Goal: Task Accomplishment & Management: Complete application form

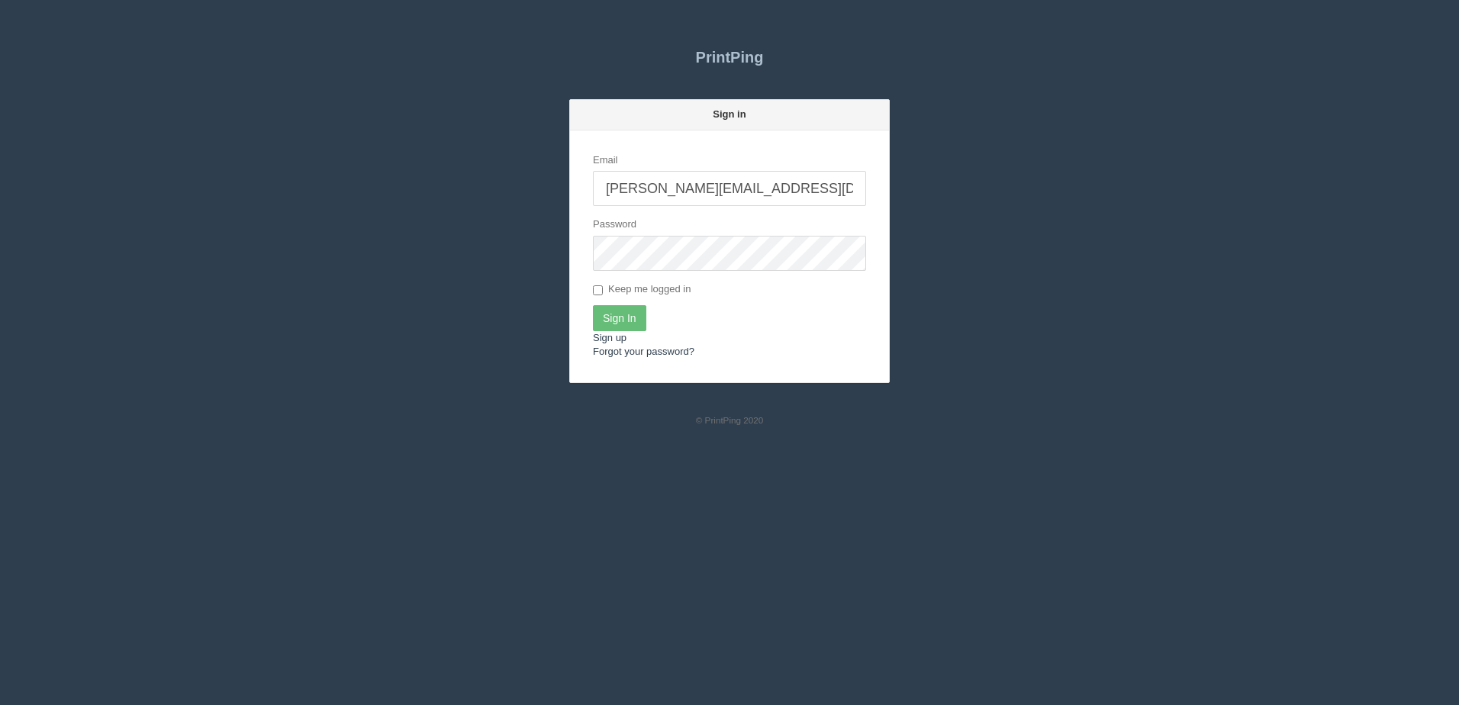
click at [636, 327] on input "Sign In" at bounding box center [619, 318] width 53 height 26
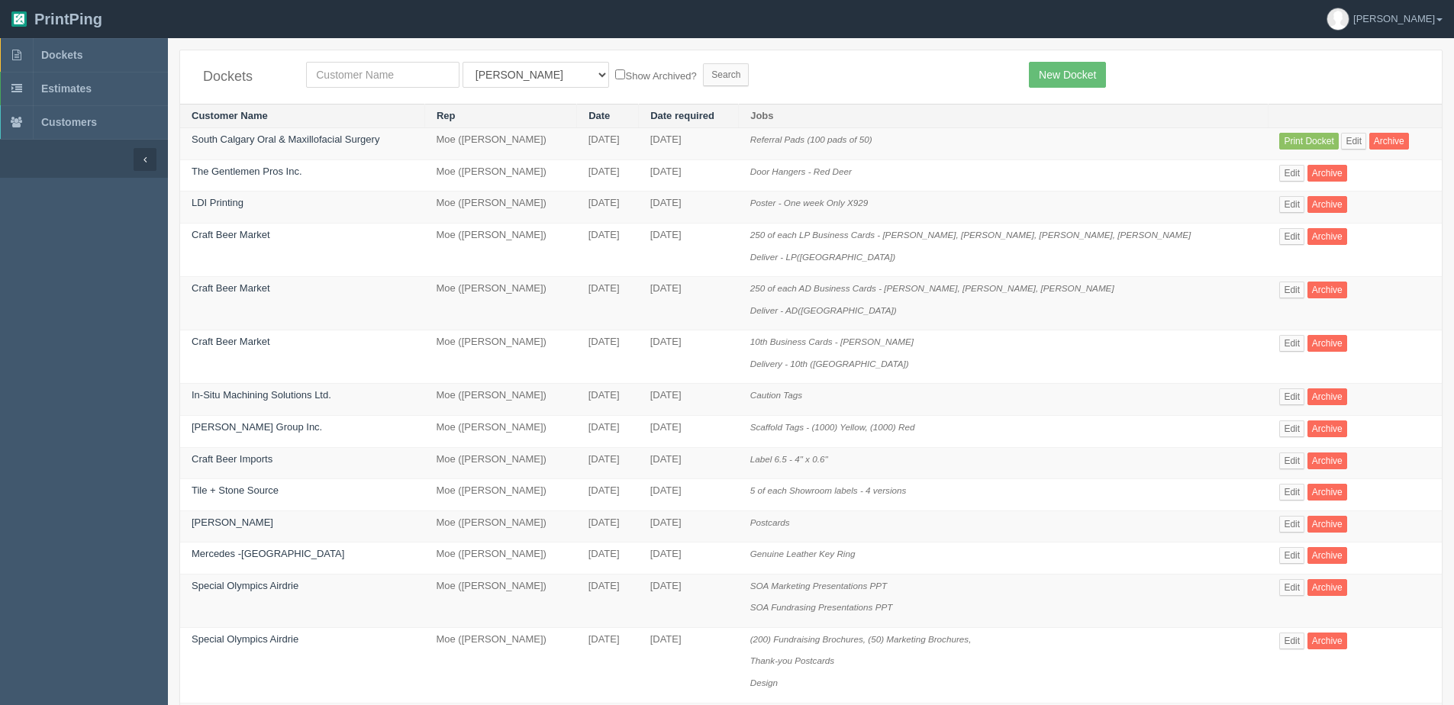
drag, startPoint x: 694, startPoint y: 47, endPoint x: 650, endPoint y: 56, distance: 44.4
click at [694, 47] on section "Dockets All Users Ali Ali Test 1 Aly Amy Ankit Arif Brandon Dan France Greg Jim…" at bounding box center [811, 669] width 1286 height 1263
click at [443, 69] on input "text" at bounding box center [382, 75] width 153 height 26
type input "GREAT WEST"
drag, startPoint x: 452, startPoint y: 82, endPoint x: 532, endPoint y: 82, distance: 80.1
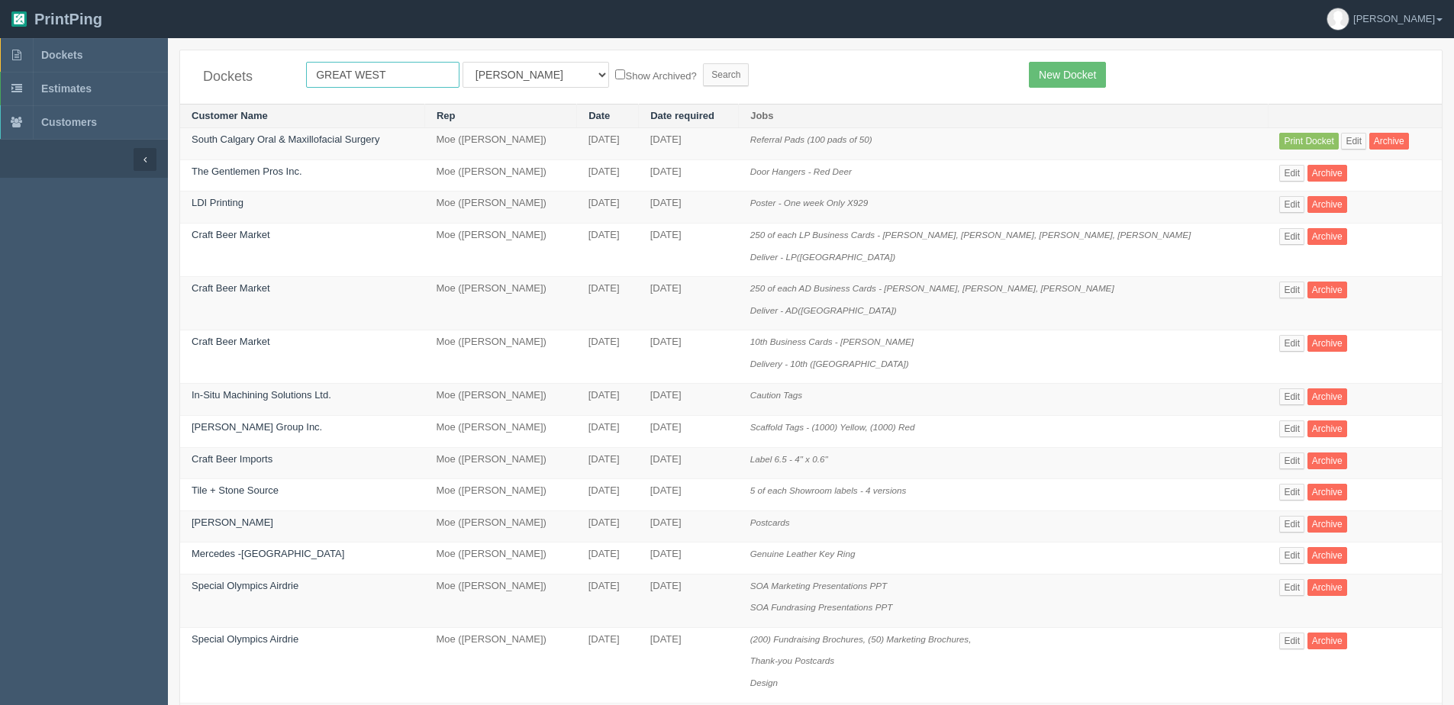
click at [469, 82] on form "GREAT WEST All Users Ali Ali Test 1 Aly Amy Ankit Arif Brandon Dan France Greg …" at bounding box center [656, 75] width 700 height 26
click at [520, 81] on select "All Users Ali Ali Test 1 Aly Amy Ankit Arif Brandon Dan France Greg Jim Mark Ma…" at bounding box center [535, 75] width 147 height 26
select select "1"
click at [462, 62] on select "All Users Ali Ali Test 1 Aly Amy Ankit Arif Brandon Dan France Greg Jim Mark Ma…" at bounding box center [535, 75] width 147 height 26
drag, startPoint x: 583, startPoint y: 74, endPoint x: 600, endPoint y: 73, distance: 16.8
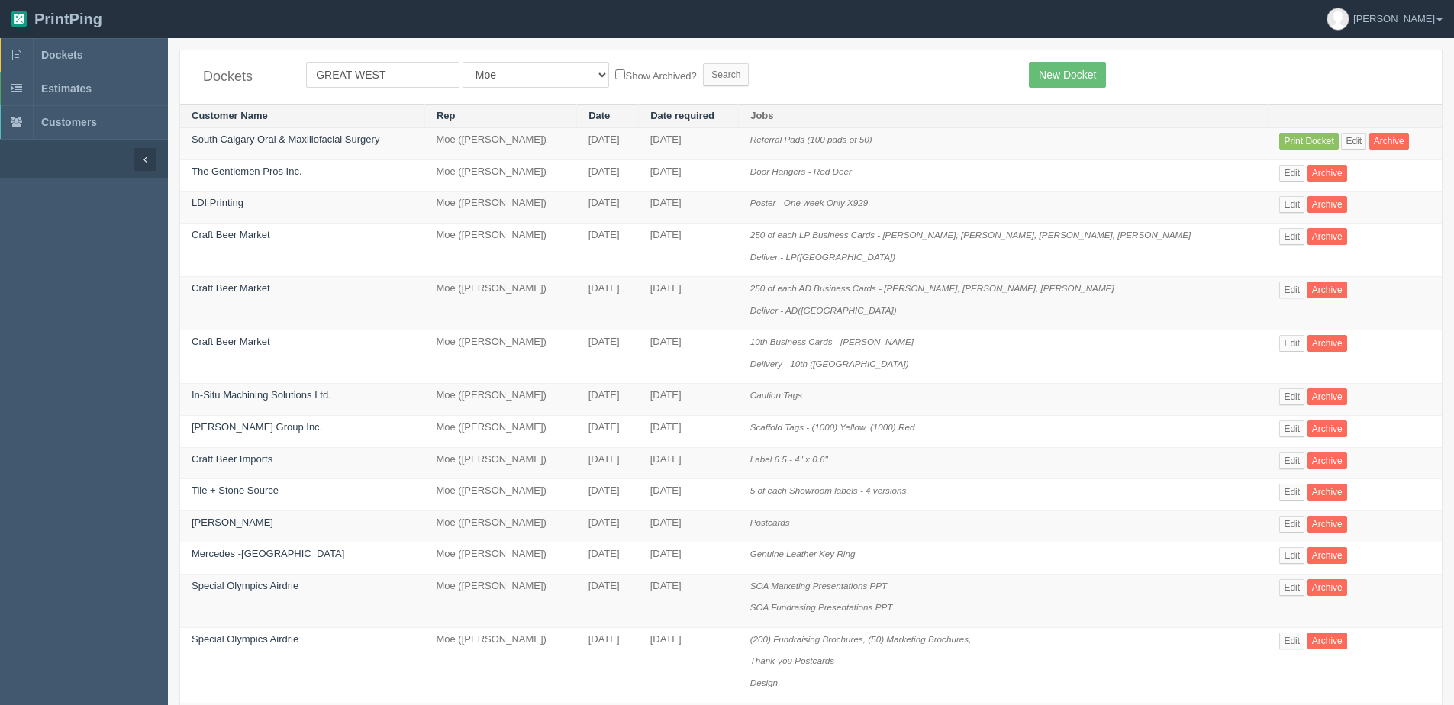
click at [615, 73] on label "Show Archived?" at bounding box center [655, 75] width 81 height 18
click at [615, 73] on input "Show Archived?" at bounding box center [620, 74] width 10 height 10
checkbox input "true"
click at [703, 72] on input "Search" at bounding box center [726, 74] width 46 height 23
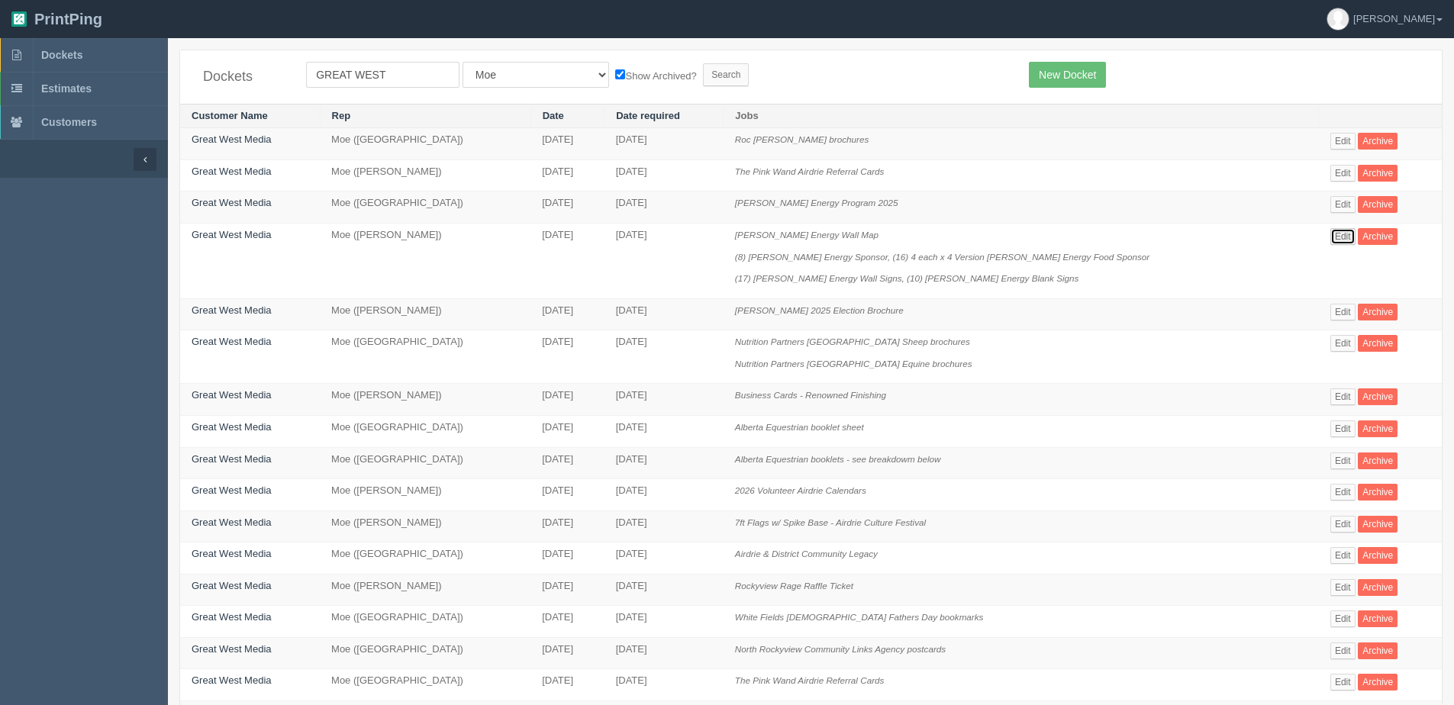
click at [1335, 235] on link "Edit" at bounding box center [1342, 236] width 25 height 17
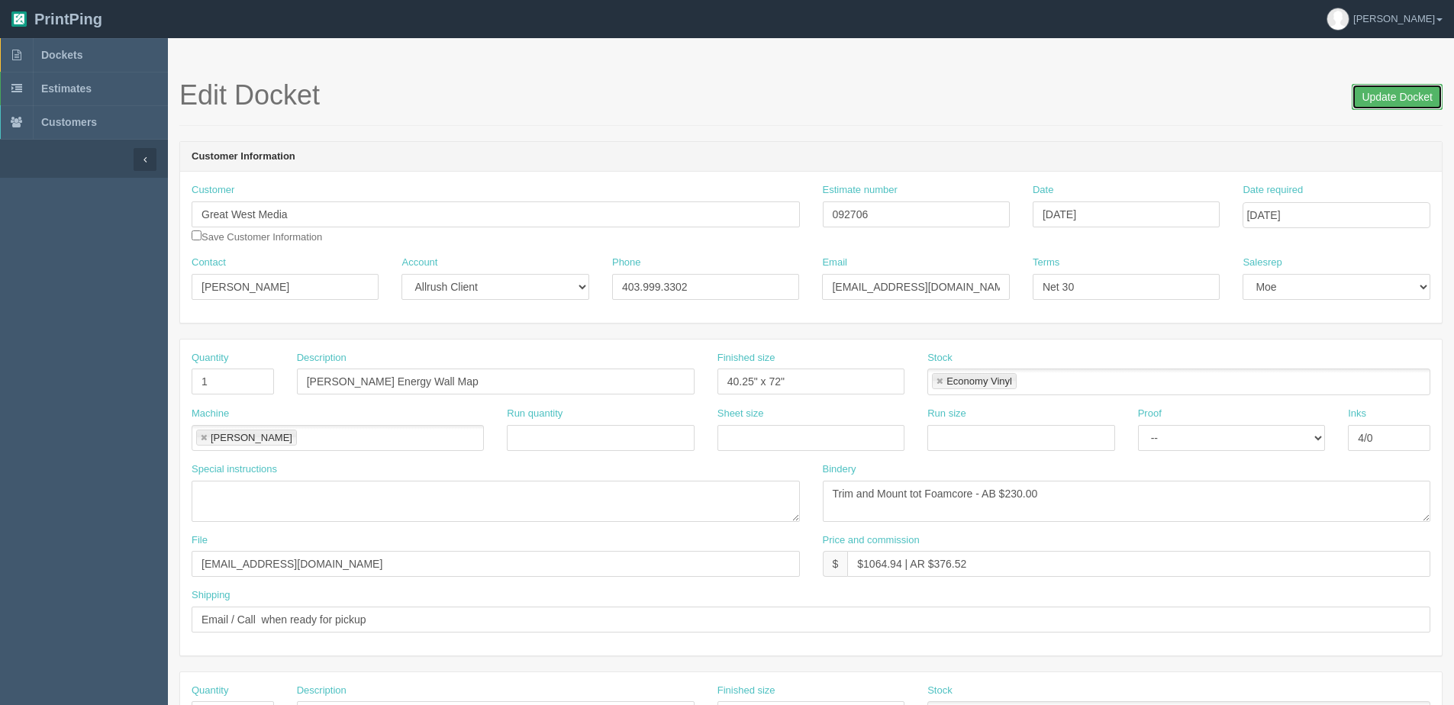
click at [1368, 91] on input "Update Docket" at bounding box center [1396, 97] width 91 height 26
click at [1281, 203] on input "Date required" at bounding box center [1335, 215] width 187 height 26
click at [1319, 317] on td "8" at bounding box center [1319, 318] width 22 height 22
type input "October 8, 2025"
drag, startPoint x: 787, startPoint y: 385, endPoint x: 270, endPoint y: 385, distance: 517.4
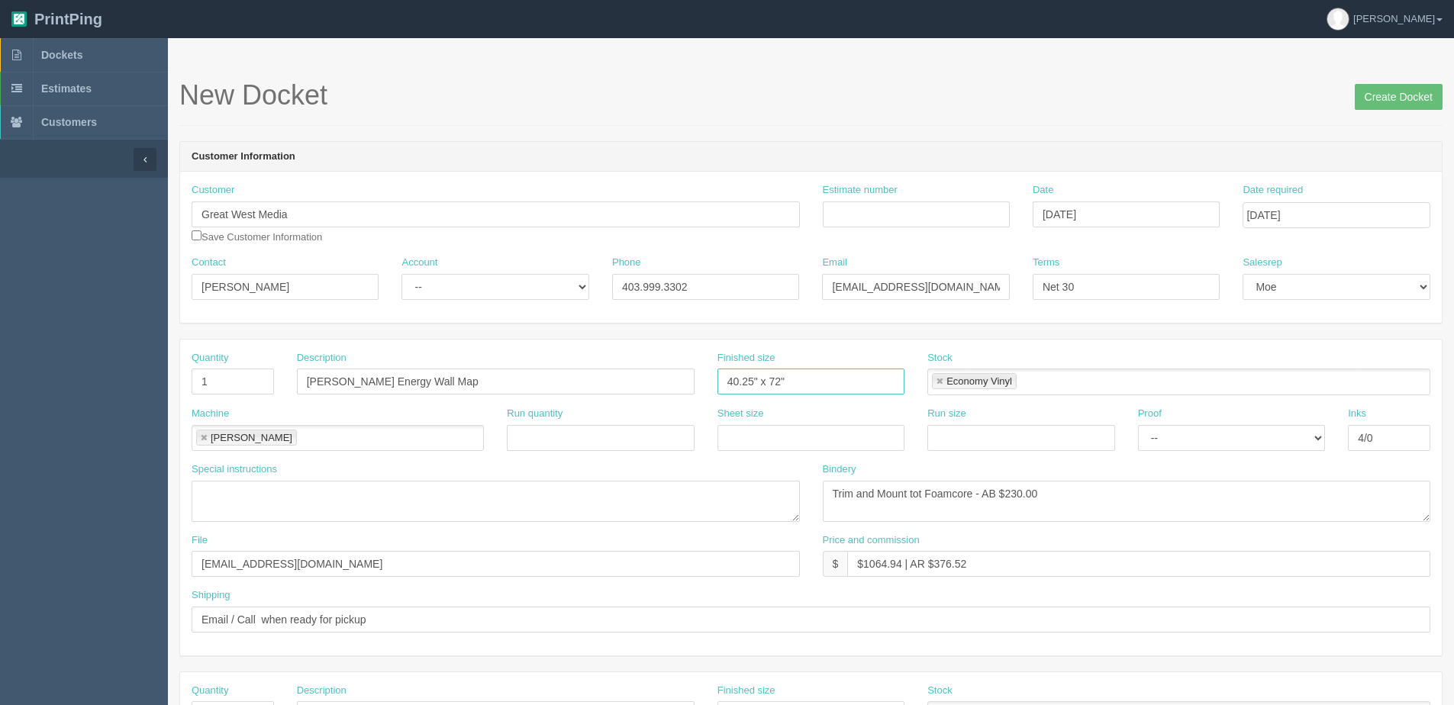
click at [270, 385] on div "Quantity 1 Description Schachter Energy Wall Map Finished size 40.25" x 72" Sto…" at bounding box center [810, 379] width 1261 height 56
type input "12" x 12""
click at [923, 221] on input "Estimate number" at bounding box center [916, 214] width 187 height 26
type input "092779"
type input "October 7, 2025"
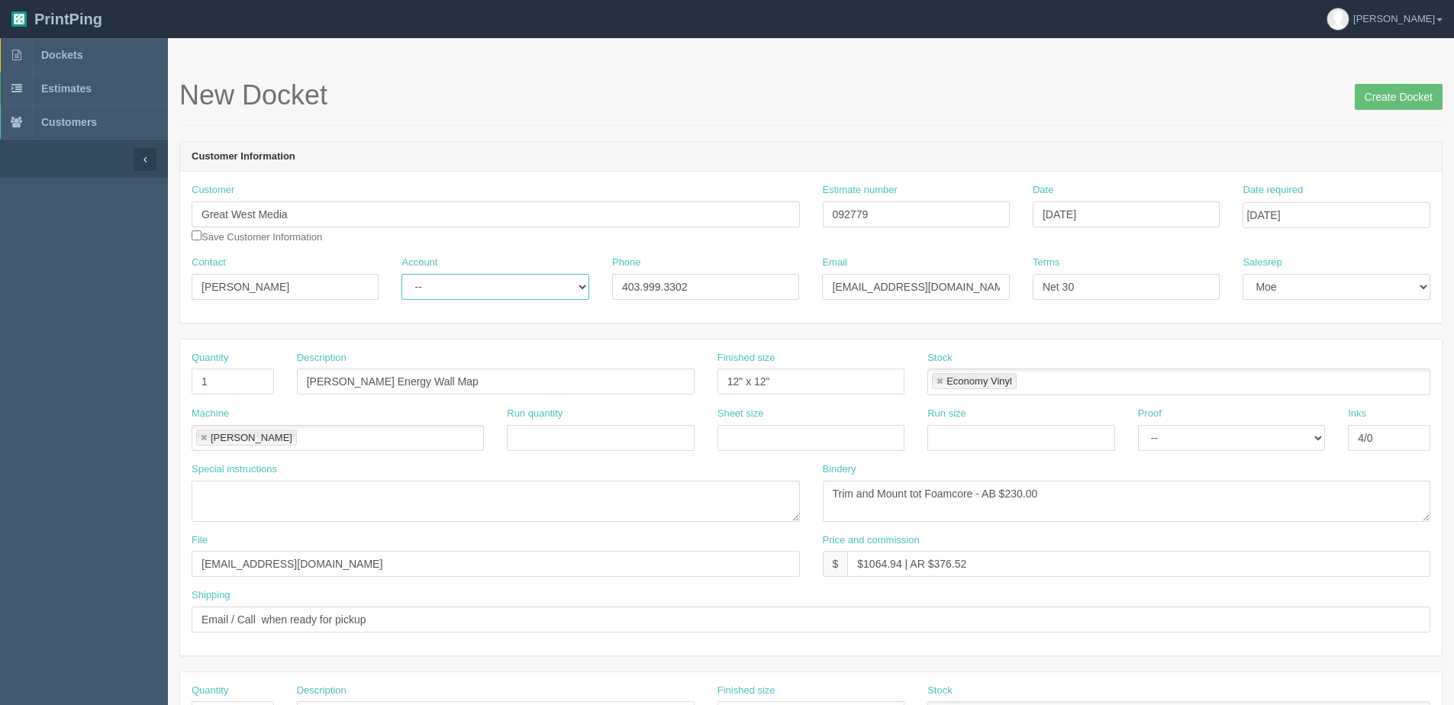
drag, startPoint x: 488, startPoint y: 286, endPoint x: 478, endPoint y: 301, distance: 17.8
click at [488, 286] on select "-- Existing Client Allrush Client Rep Client" at bounding box center [494, 287] width 187 height 26
select select "Rep Client"
click at [401, 274] on select "-- Existing Client Allrush Client Rep Client" at bounding box center [494, 287] width 187 height 26
drag, startPoint x: 211, startPoint y: 387, endPoint x: 53, endPoint y: 383, distance: 157.2
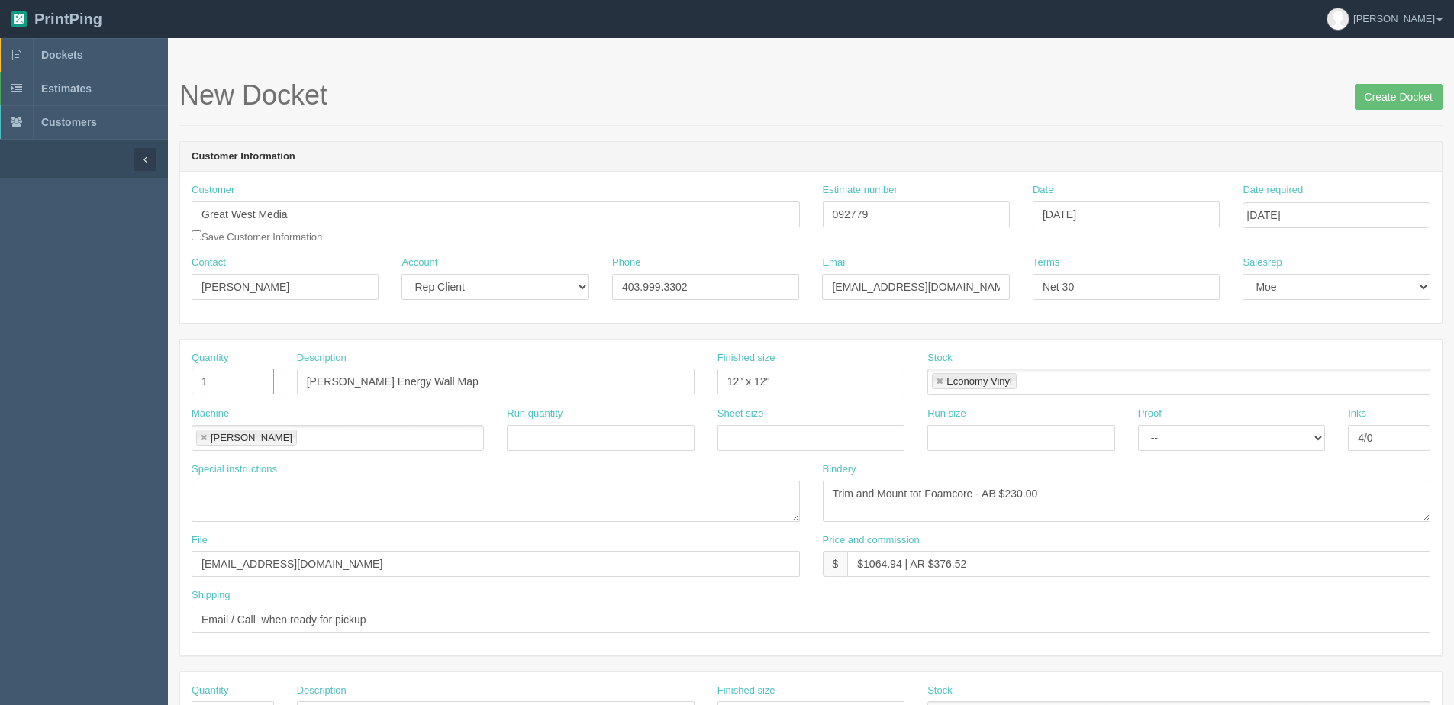
click at [72, 387] on section "Dockets Estimates Customers" at bounding box center [727, 712] width 1454 height 1348
type input "2"
click at [477, 391] on input "Schachter Energy Wall Map" at bounding box center [496, 382] width 398 height 26
drag, startPoint x: 425, startPoint y: 386, endPoint x: -43, endPoint y: 391, distance: 467.8
click at [0, 391] on html "PrintPing Dan Edit account ( dan@allrush.ca ) Logout Dockets Estimates Customers" at bounding box center [727, 693] width 1454 height 1386
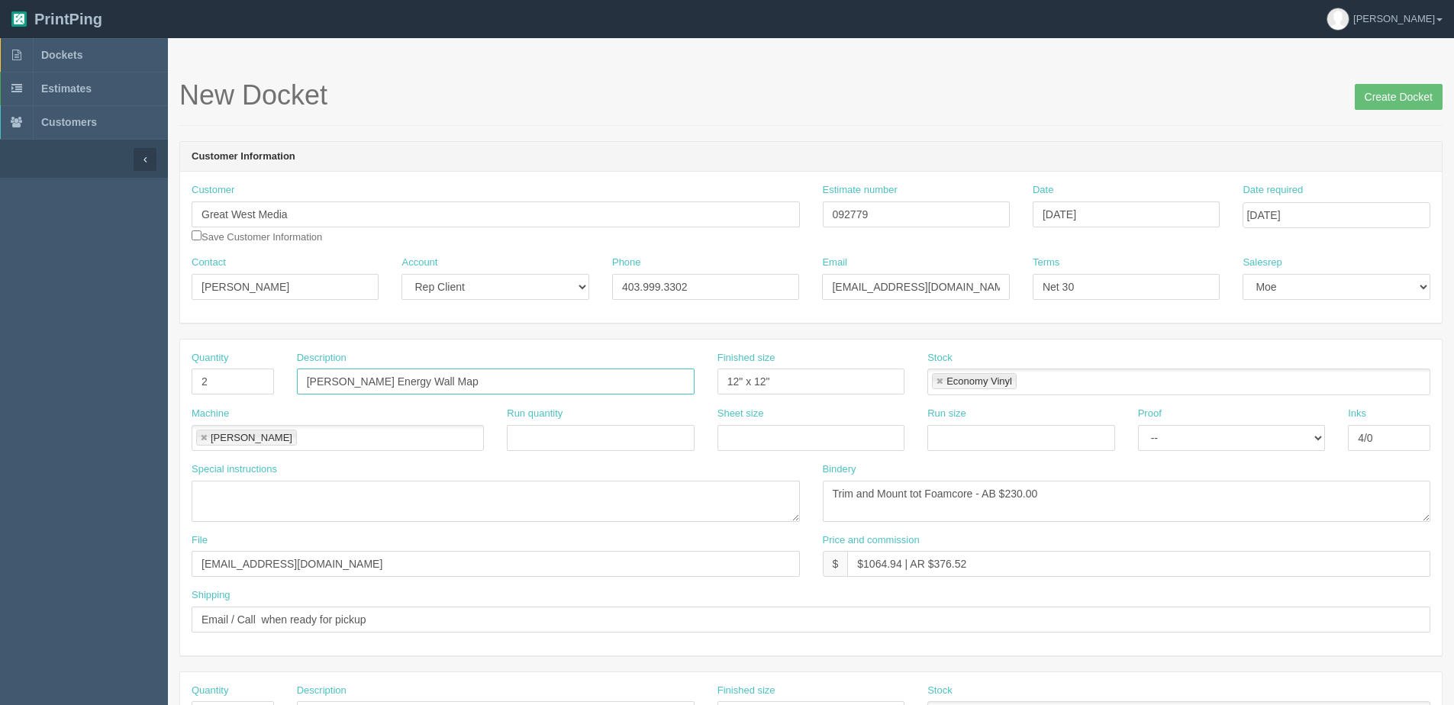
paste input "Logo 12 X 12"
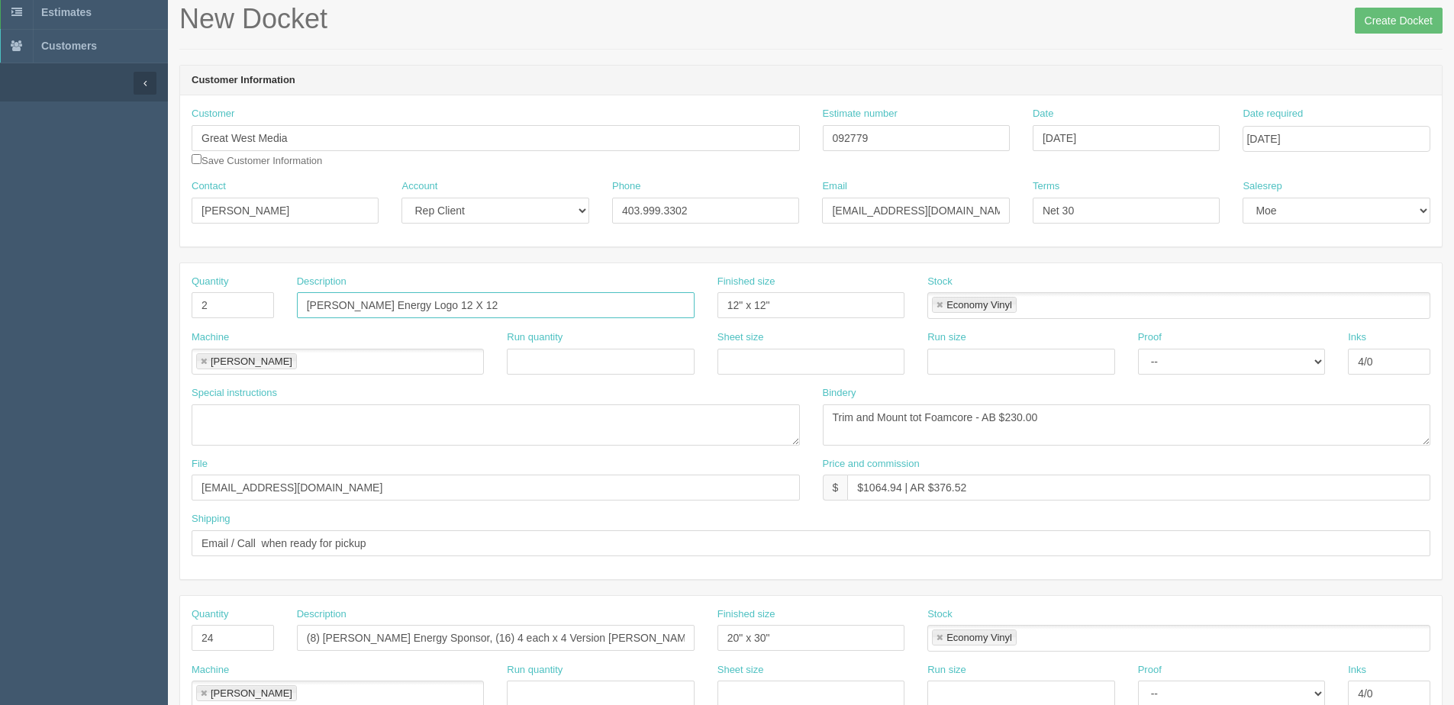
type input "Schachter Energy Logo 12 X 12"
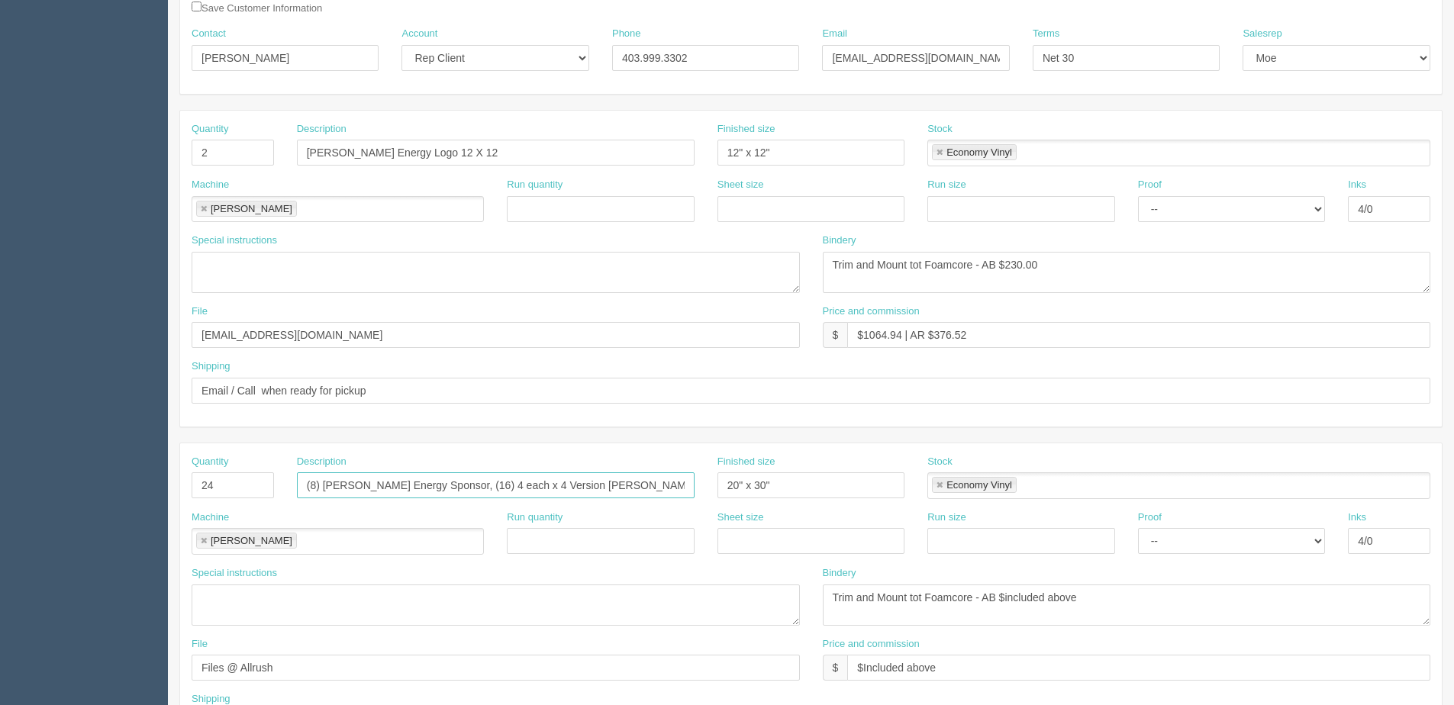
scroll to position [0, 39]
drag, startPoint x: 306, startPoint y: 484, endPoint x: 829, endPoint y: 487, distance: 522.7
click at [829, 487] on div "Quantity 24 Description (8) Schachter Energy Sponsor, (16) 4 each x 4 Version S…" at bounding box center [810, 483] width 1261 height 56
paste input "Schachter Energy Logo 15 X 6"
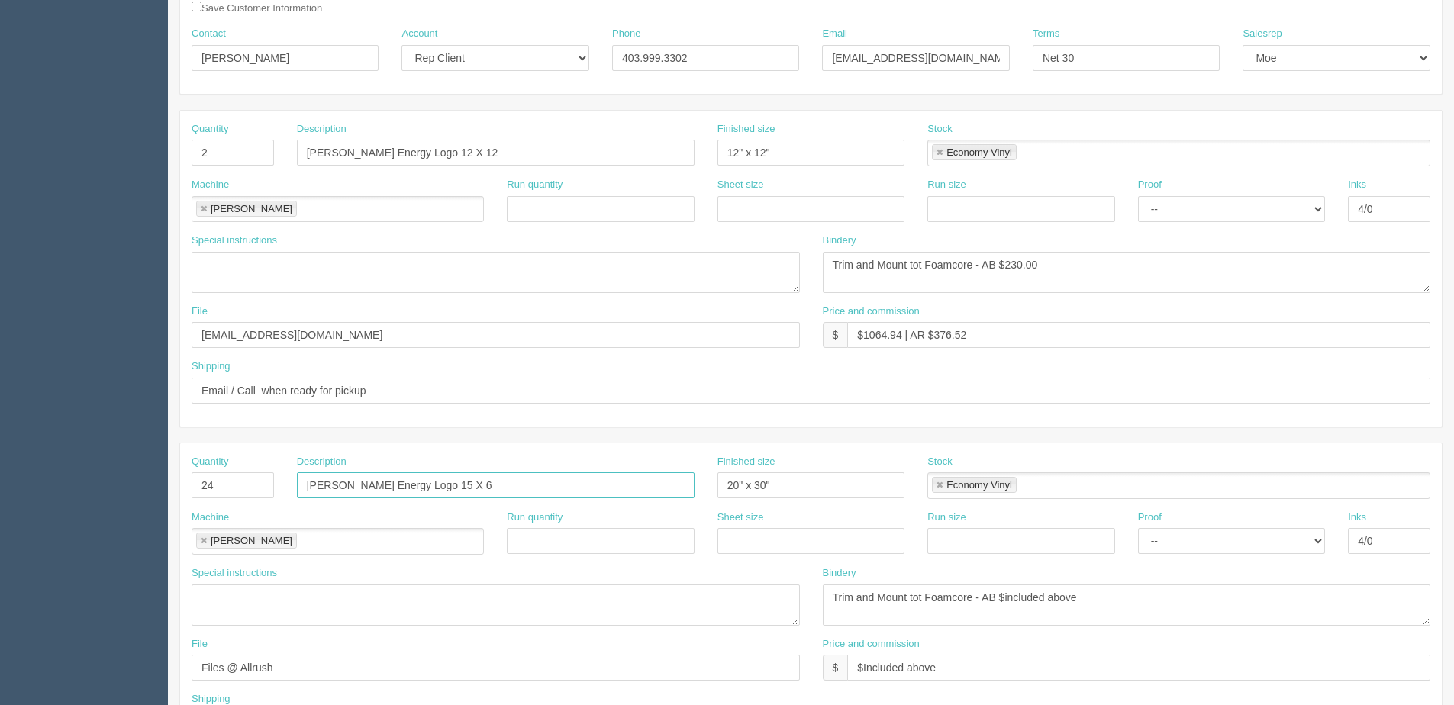
type input "Schachter Energy Logo 15 X 6"
drag, startPoint x: 771, startPoint y: 493, endPoint x: 731, endPoint y: 490, distance: 40.6
click at [738, 491] on input "20" x 30"" at bounding box center [810, 485] width 187 height 26
type input "2"
type input "15" x 16""
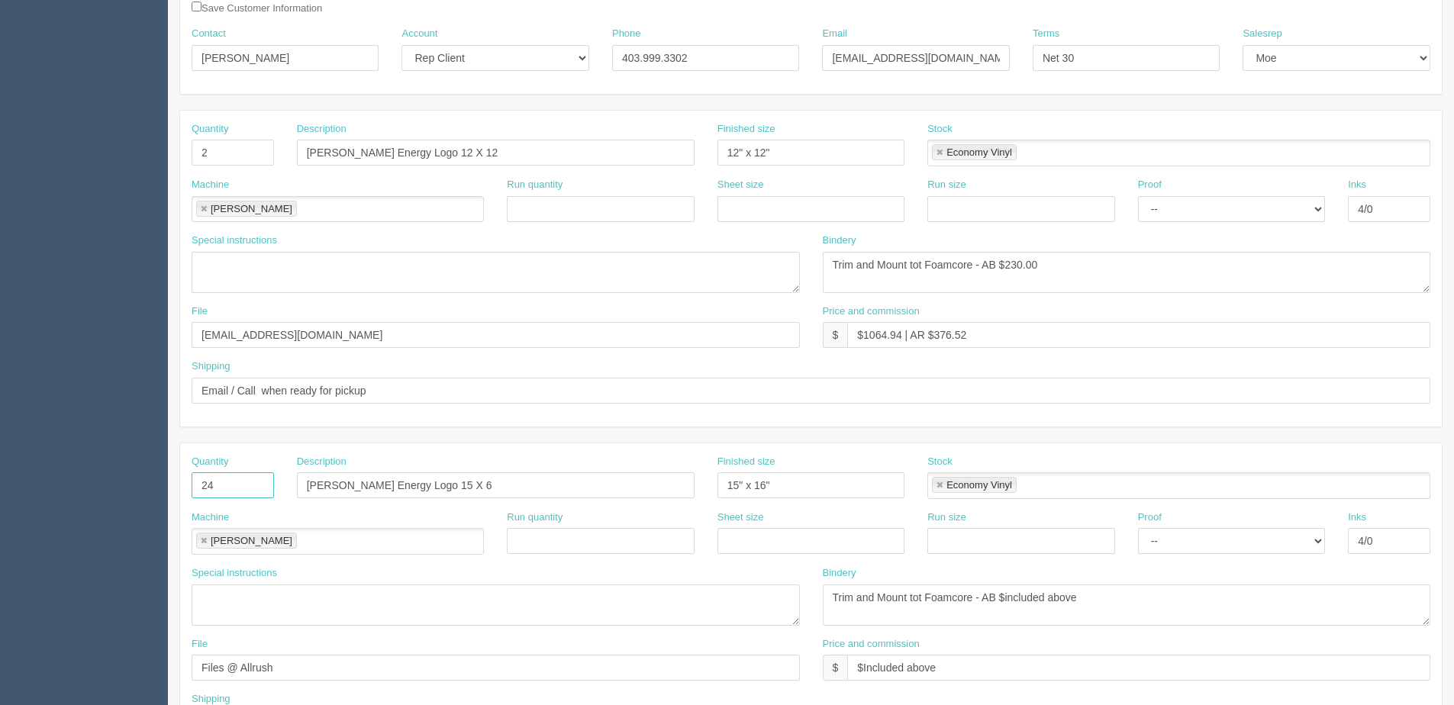
drag, startPoint x: 198, startPoint y: 486, endPoint x: -69, endPoint y: 514, distance: 267.7
click at [0, 514] on html "PrintPing Dan Edit account ( dan@allrush.ca ) Logout Dockets Estimates Customers" at bounding box center [727, 464] width 1454 height 1386
type input "3"
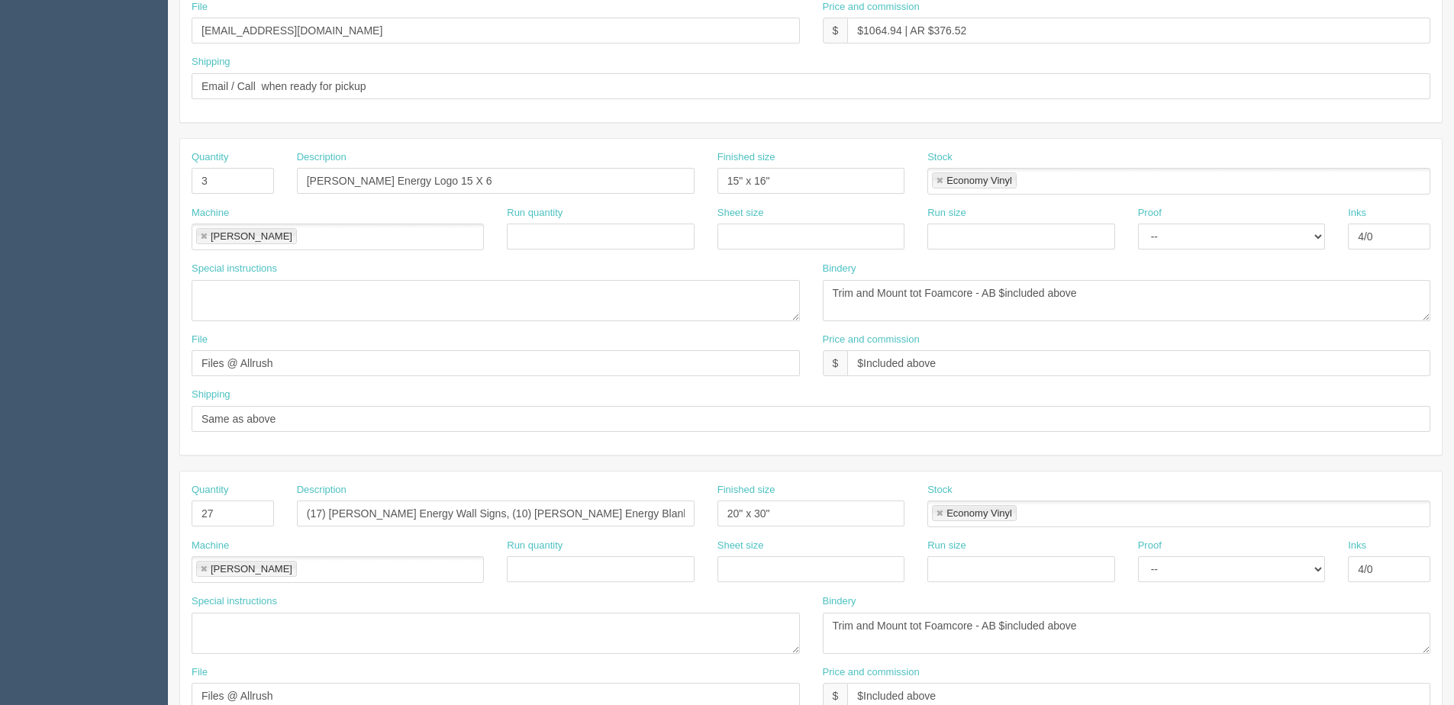
scroll to position [534, 0]
drag, startPoint x: 302, startPoint y: 512, endPoint x: 1091, endPoint y: 511, distance: 789.0
click at [1091, 511] on div "Quantity 27 Description (17) Schachter Energy Wall Signs, (10) Schachter Energy…" at bounding box center [810, 510] width 1261 height 56
paste input "[PERSON_NAME] Energy Logo 15 X 10"
type input "[PERSON_NAME] Energy Logo 15 X 10"
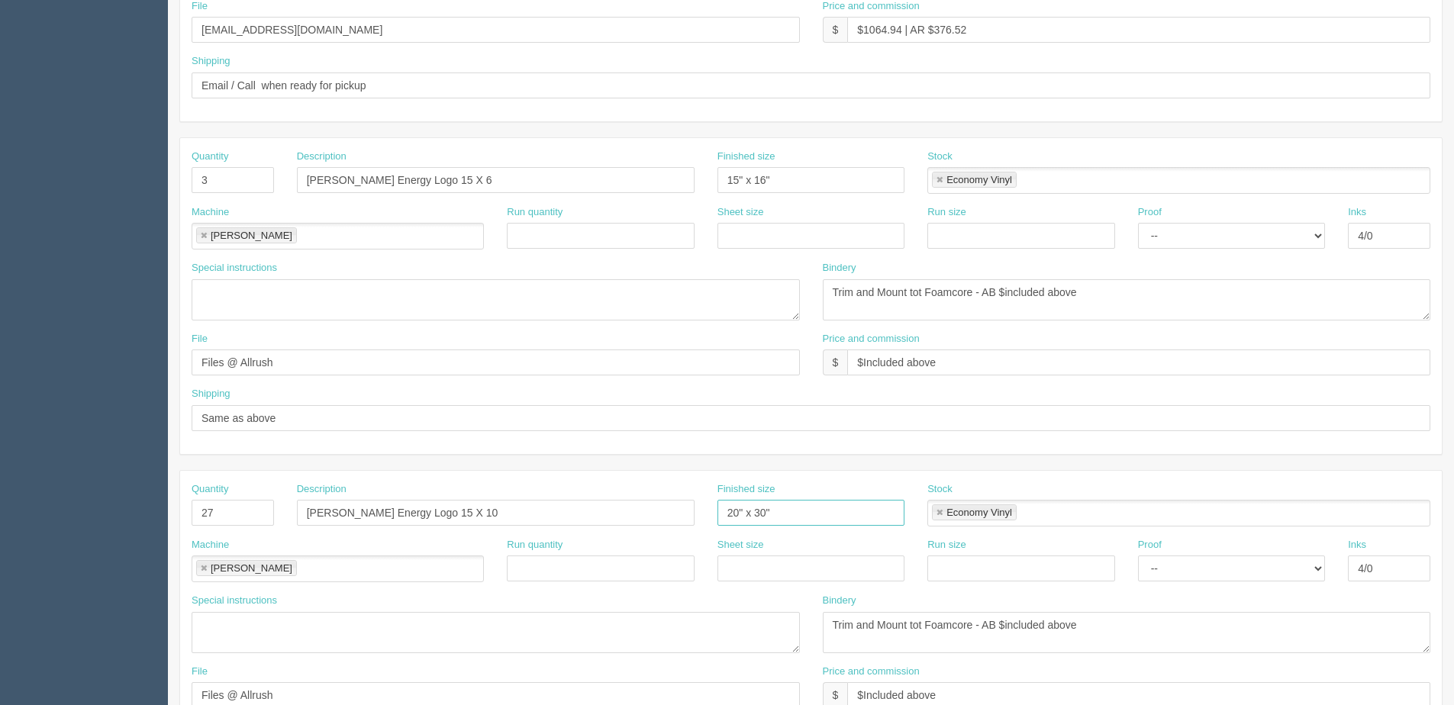
drag, startPoint x: 810, startPoint y: 517, endPoint x: 393, endPoint y: 515, distance: 416.6
click at [393, 515] on div "Quantity 27 Description Schachter Energy Logo 15 X 10 Finished size 20" x 30" S…" at bounding box center [810, 510] width 1261 height 56
type input "15" x 10""
drag, startPoint x: 215, startPoint y: 510, endPoint x: 83, endPoint y: 529, distance: 133.4
click at [83, 529] on section "Dockets Estimates Customers" at bounding box center [727, 178] width 1454 height 1348
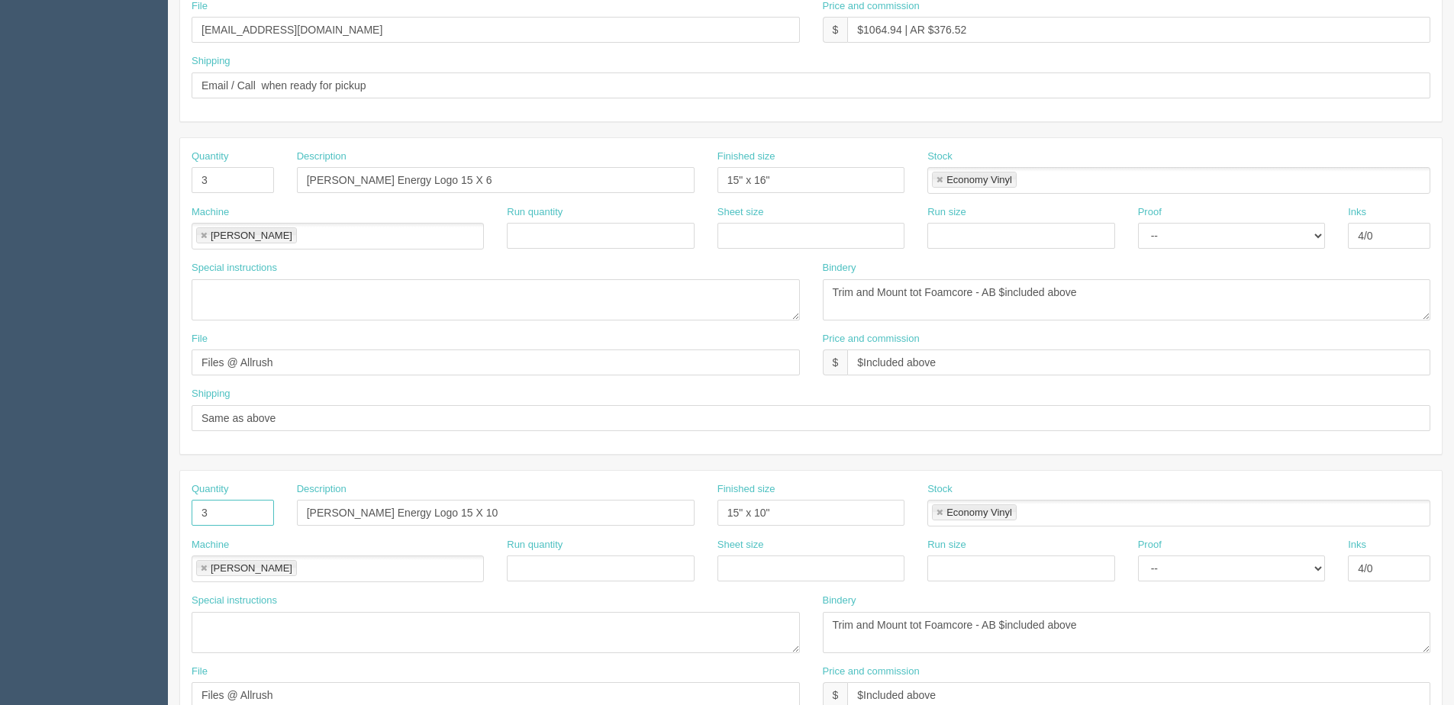
type input "3"
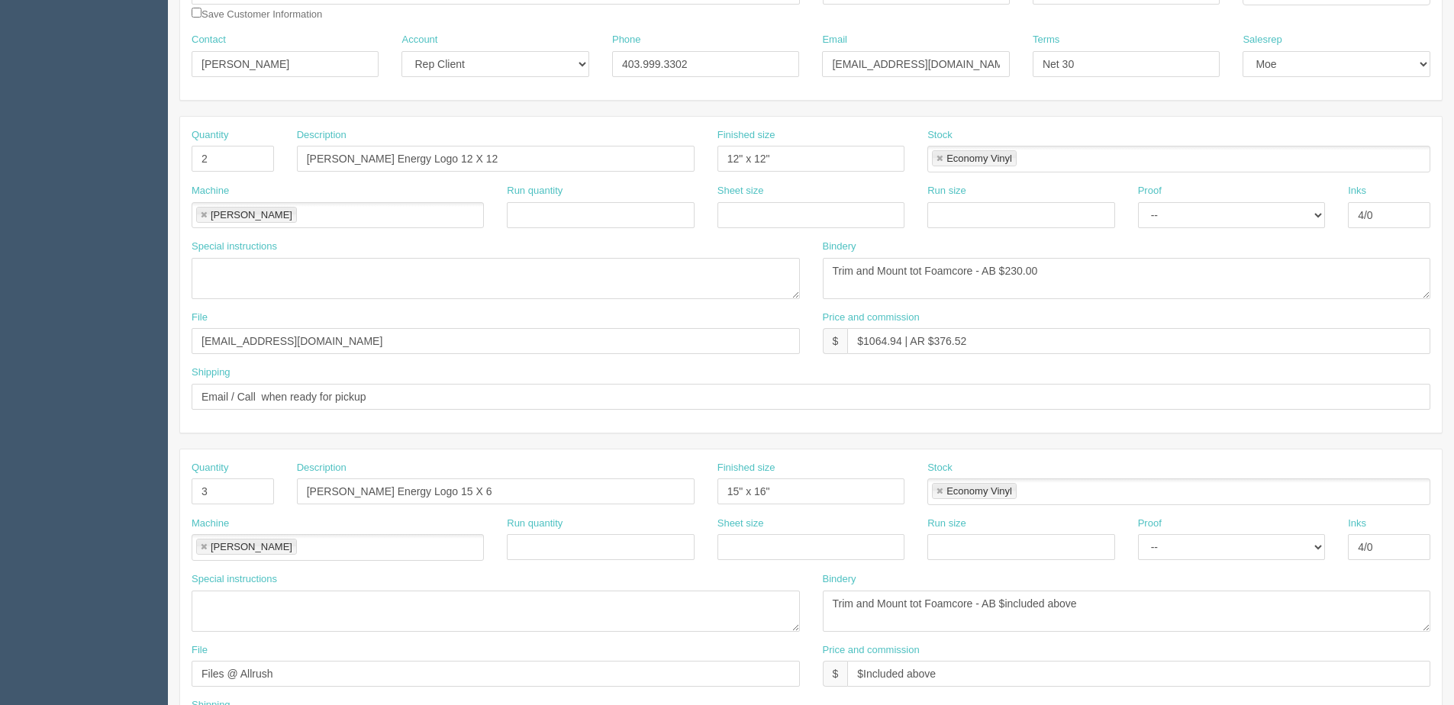
scroll to position [299, 0]
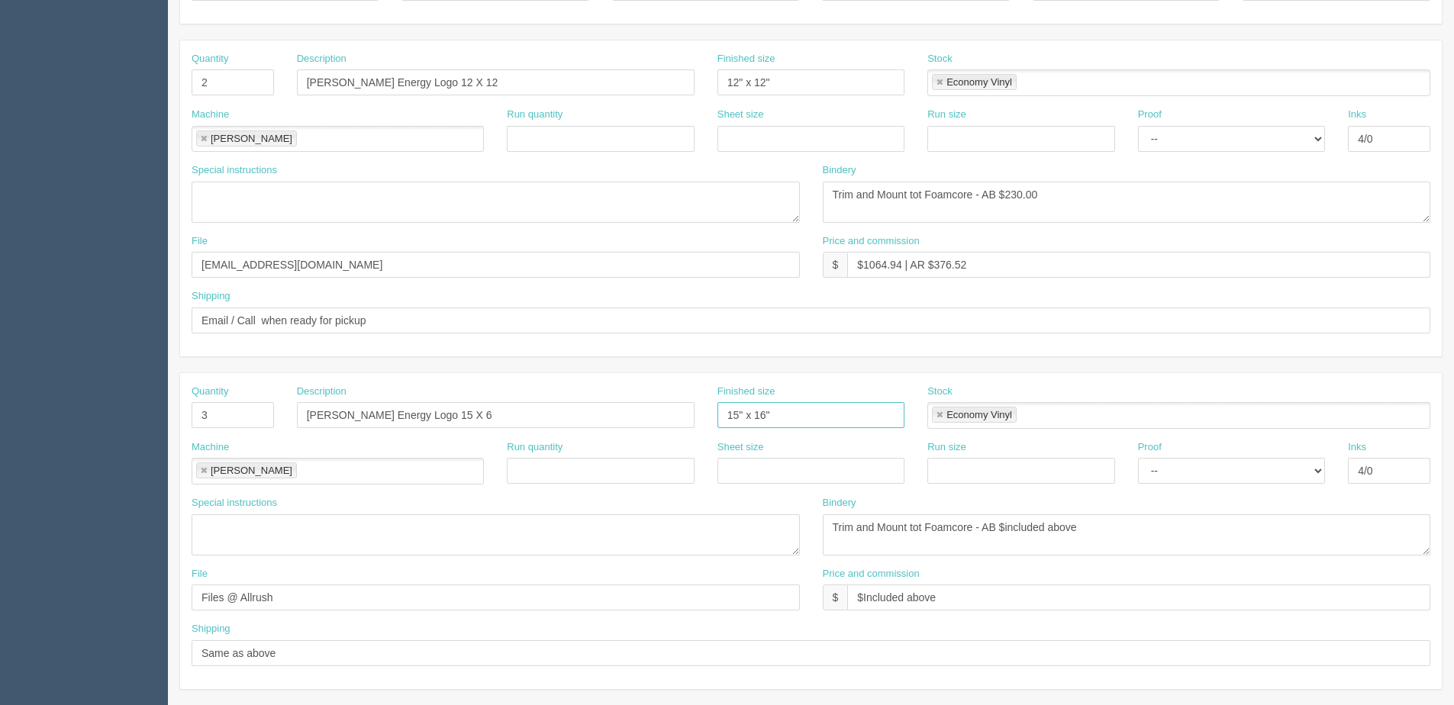
click at [758, 423] on input "15" x 16"" at bounding box center [810, 415] width 187 height 26
type input "15" x 6""
drag, startPoint x: 862, startPoint y: 266, endPoint x: 899, endPoint y: 266, distance: 37.4
click at [899, 266] on input "$1064.94 | AR $376.52" at bounding box center [1138, 265] width 583 height 26
drag, startPoint x: 930, startPoint y: 265, endPoint x: 1103, endPoint y: 189, distance: 189.0
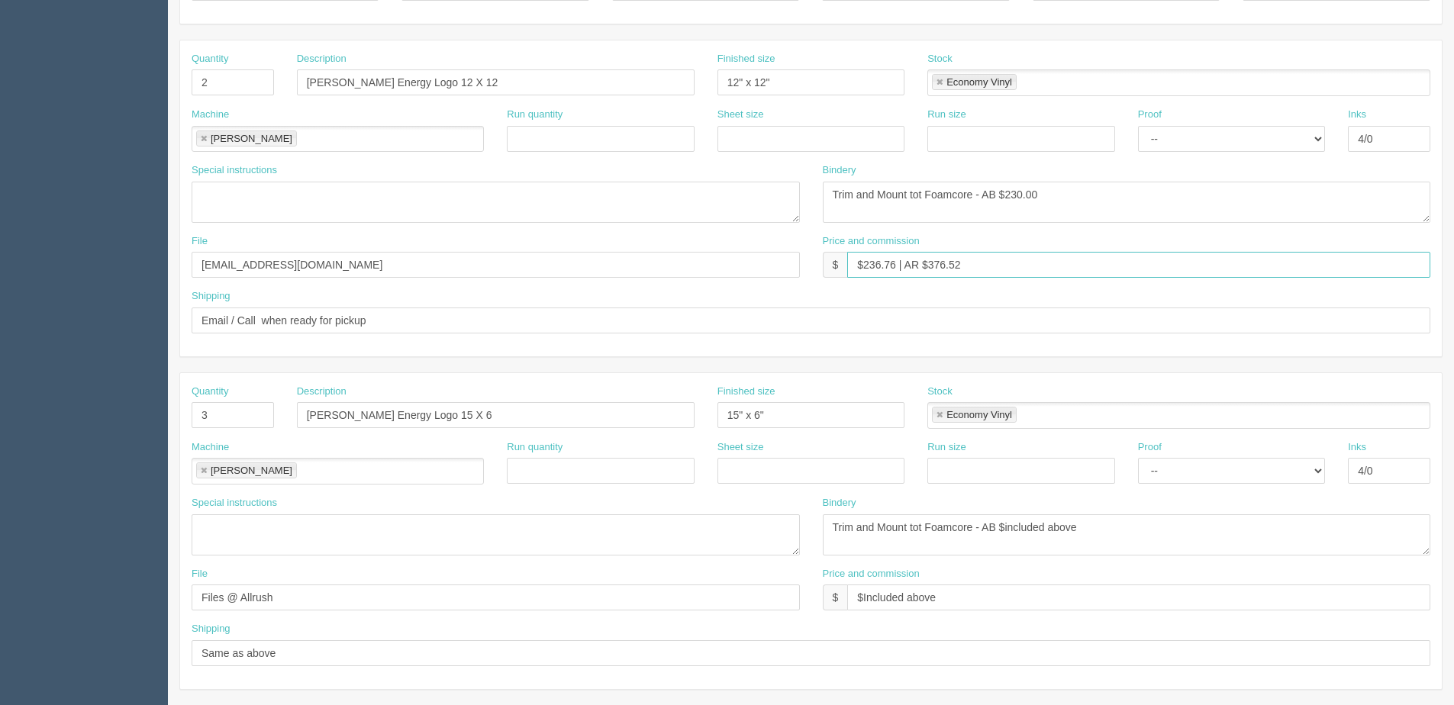
click at [1165, 211] on div "Quantity 2 Description Schachter Energy Logo 12 X 12 Finished size 12" x 12" St…" at bounding box center [810, 198] width 1261 height 316
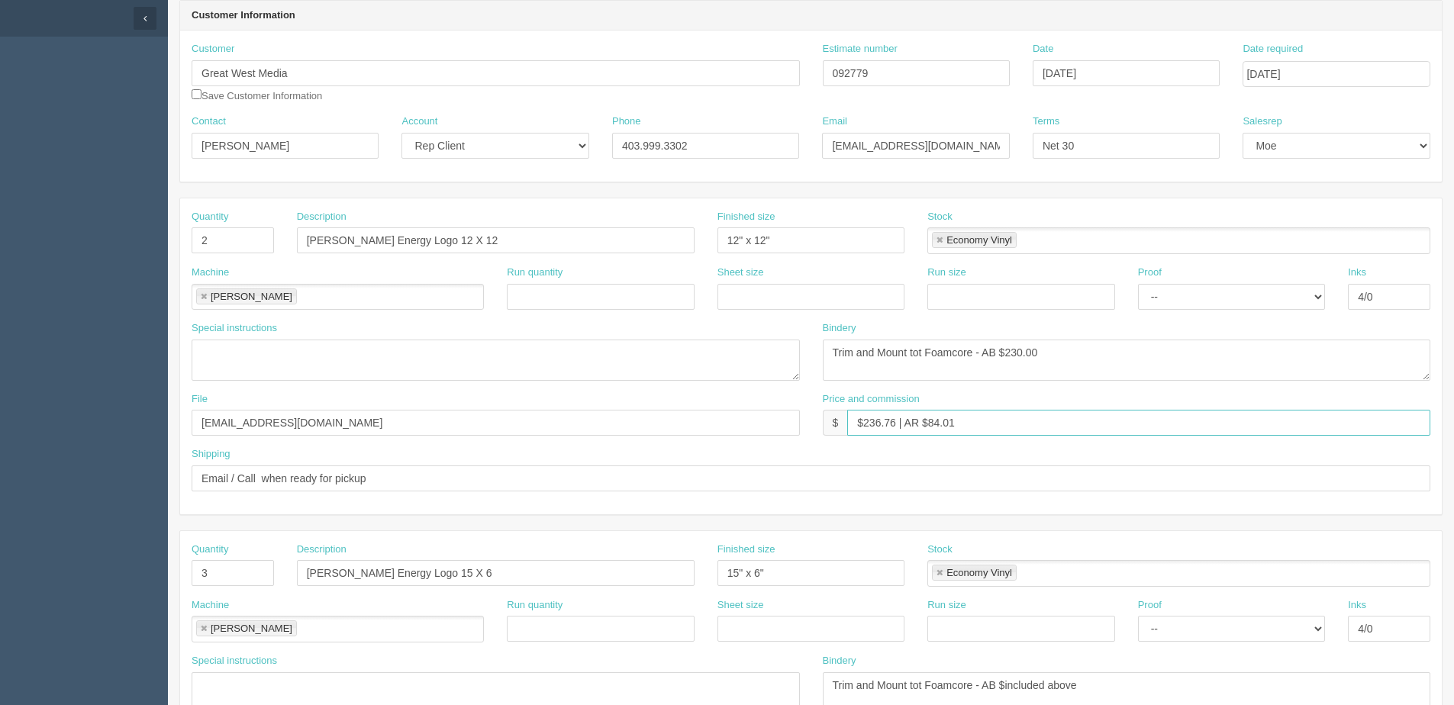
scroll to position [0, 0]
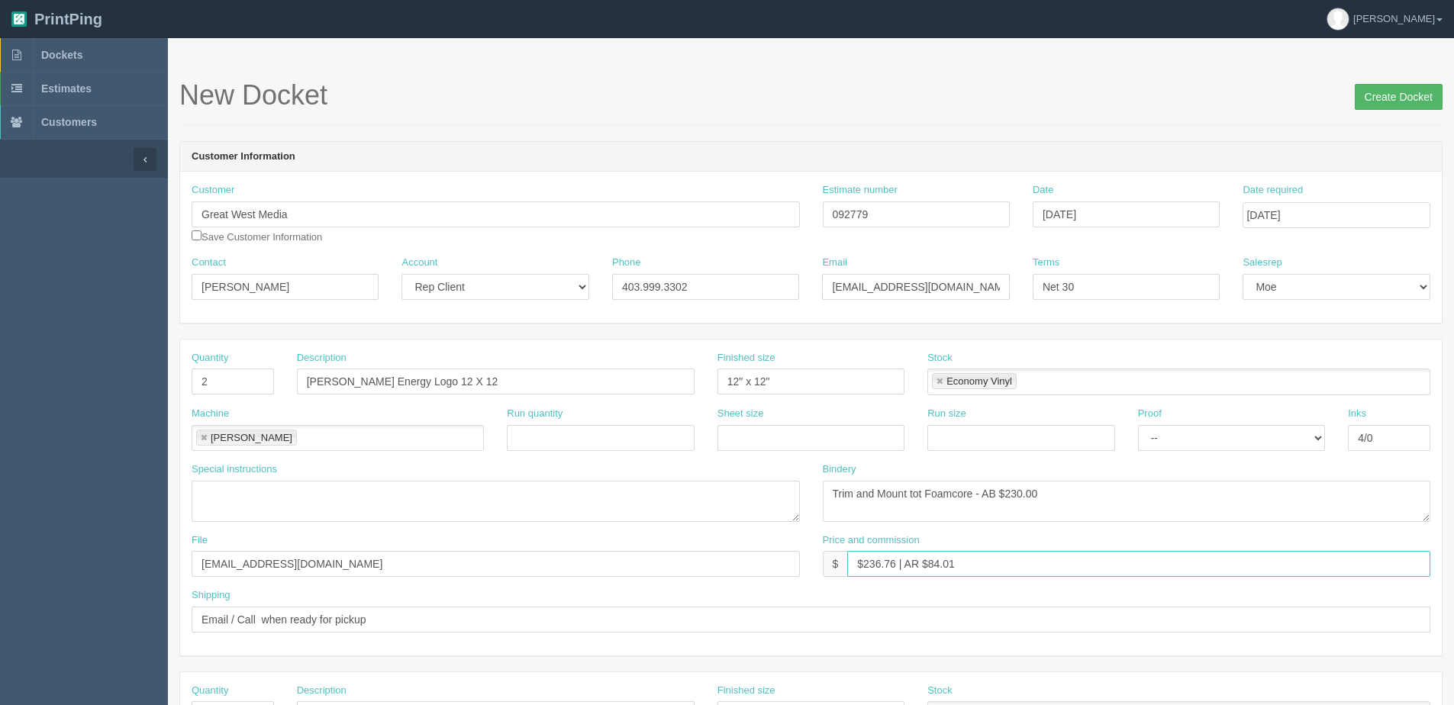
type input "$236.76 | AR $84.01"
click at [1412, 99] on input "Create Docket" at bounding box center [1398, 97] width 88 height 26
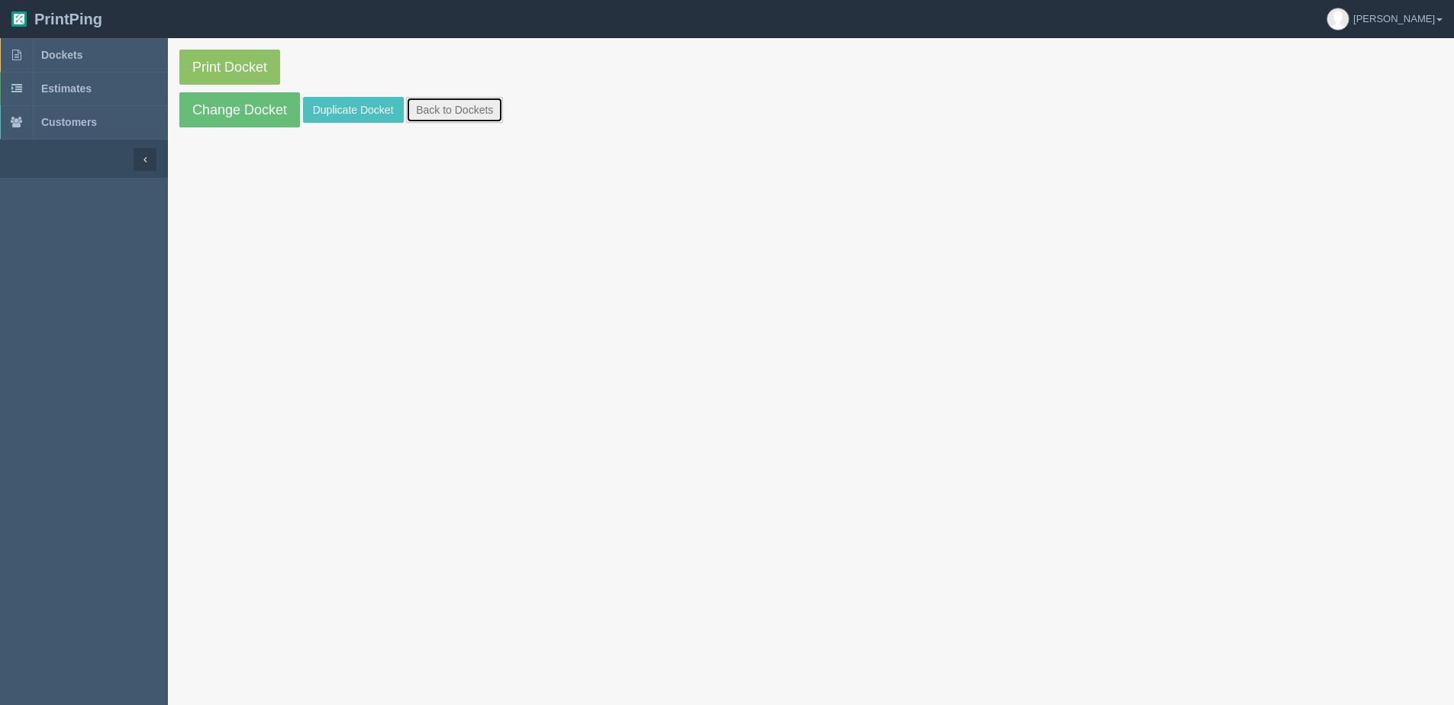
drag, startPoint x: 462, startPoint y: 98, endPoint x: 455, endPoint y: 95, distance: 8.2
click at [462, 98] on link "Back to Dockets" at bounding box center [454, 110] width 97 height 26
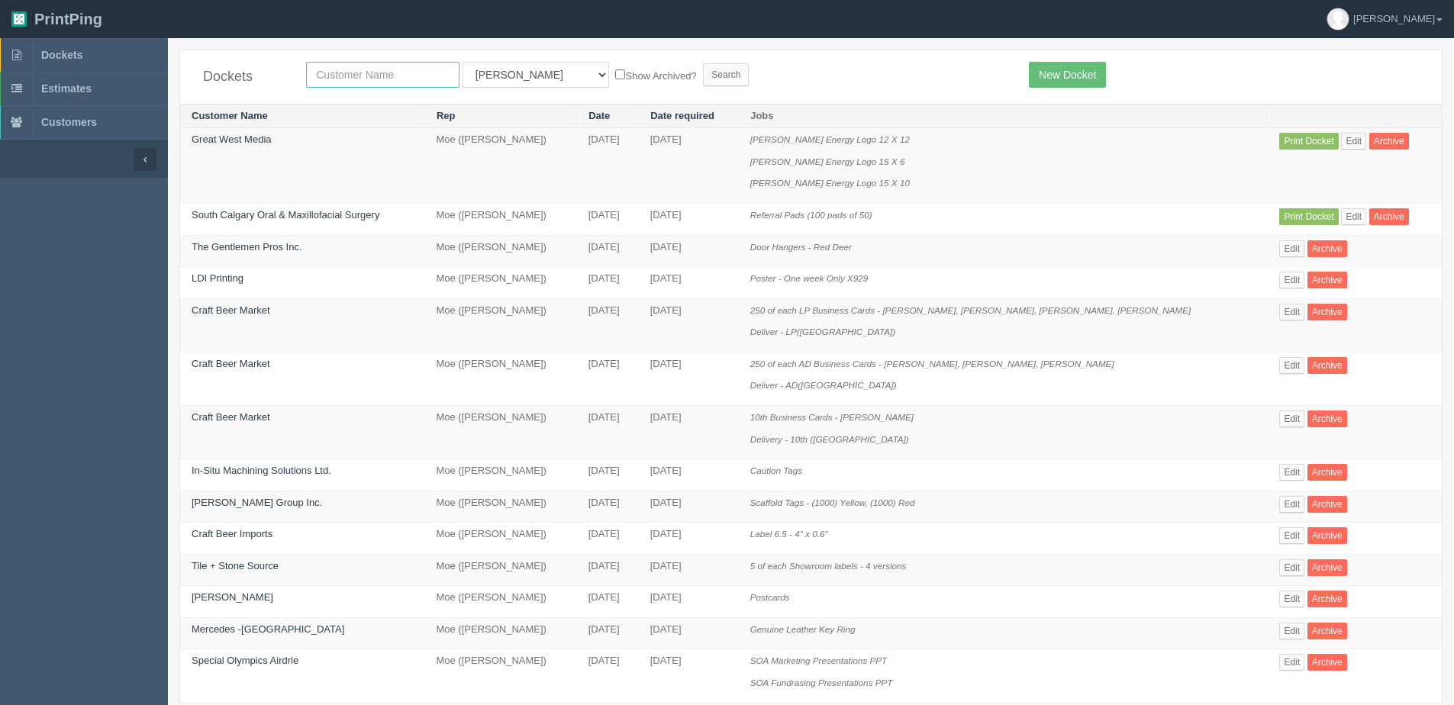
click at [410, 70] on input "text" at bounding box center [382, 75] width 153 height 26
type input "GREAT"
click at [703, 63] on input "Search" at bounding box center [726, 74] width 46 height 23
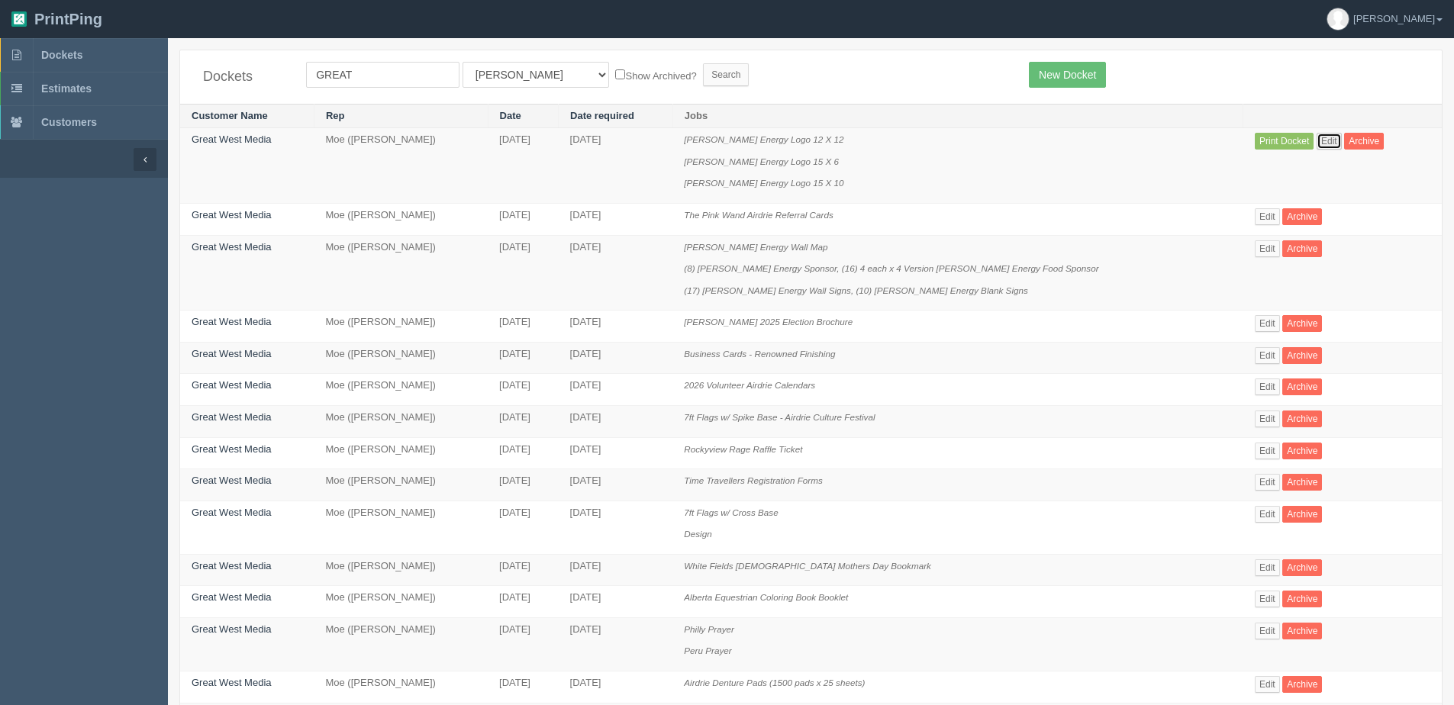
click at [1322, 138] on link "Edit" at bounding box center [1328, 141] width 25 height 17
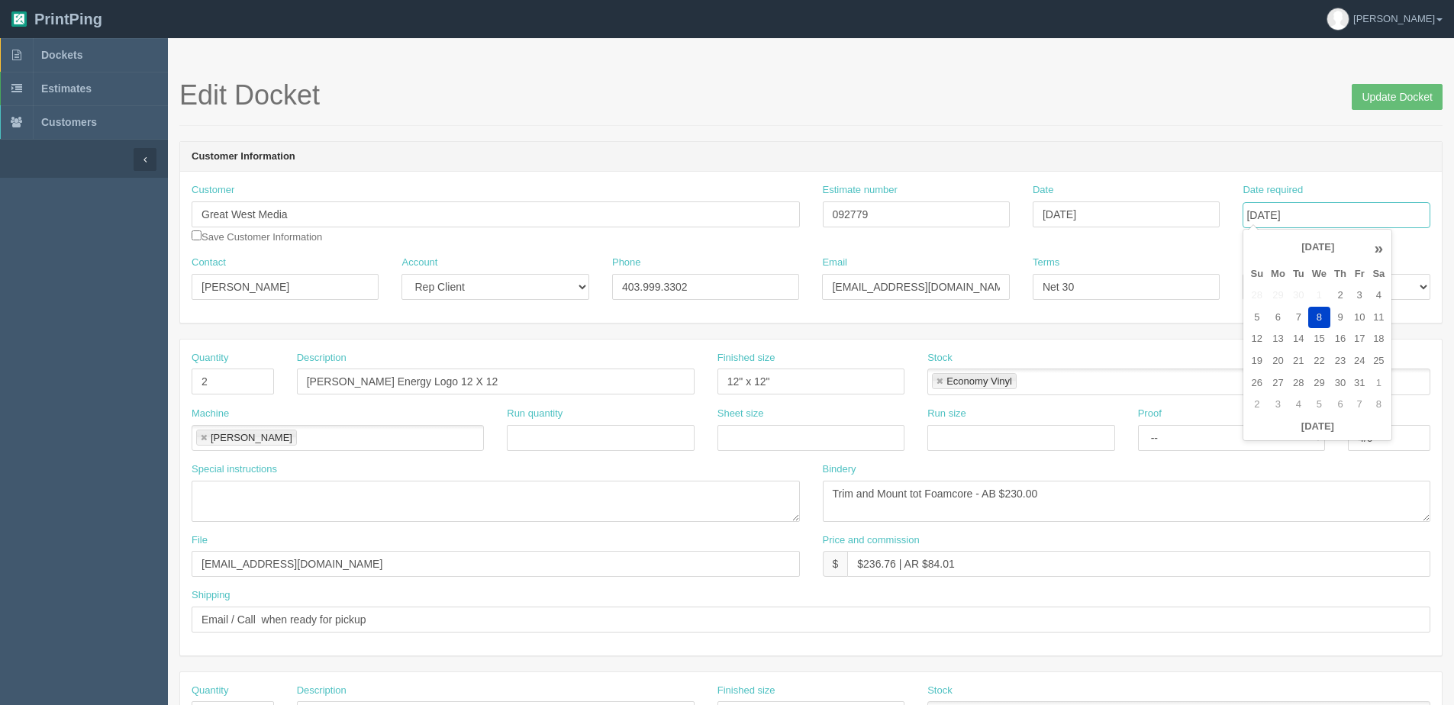
click at [1424, 204] on input "[DATE]" at bounding box center [1335, 215] width 187 height 26
click at [1339, 313] on td "9" at bounding box center [1340, 318] width 20 height 22
type input "[DATE]"
click at [1156, 111] on div "Edit Docket Update Docket" at bounding box center [810, 103] width 1263 height 46
drag, startPoint x: 1006, startPoint y: 488, endPoint x: 1277, endPoint y: 452, distance: 273.3
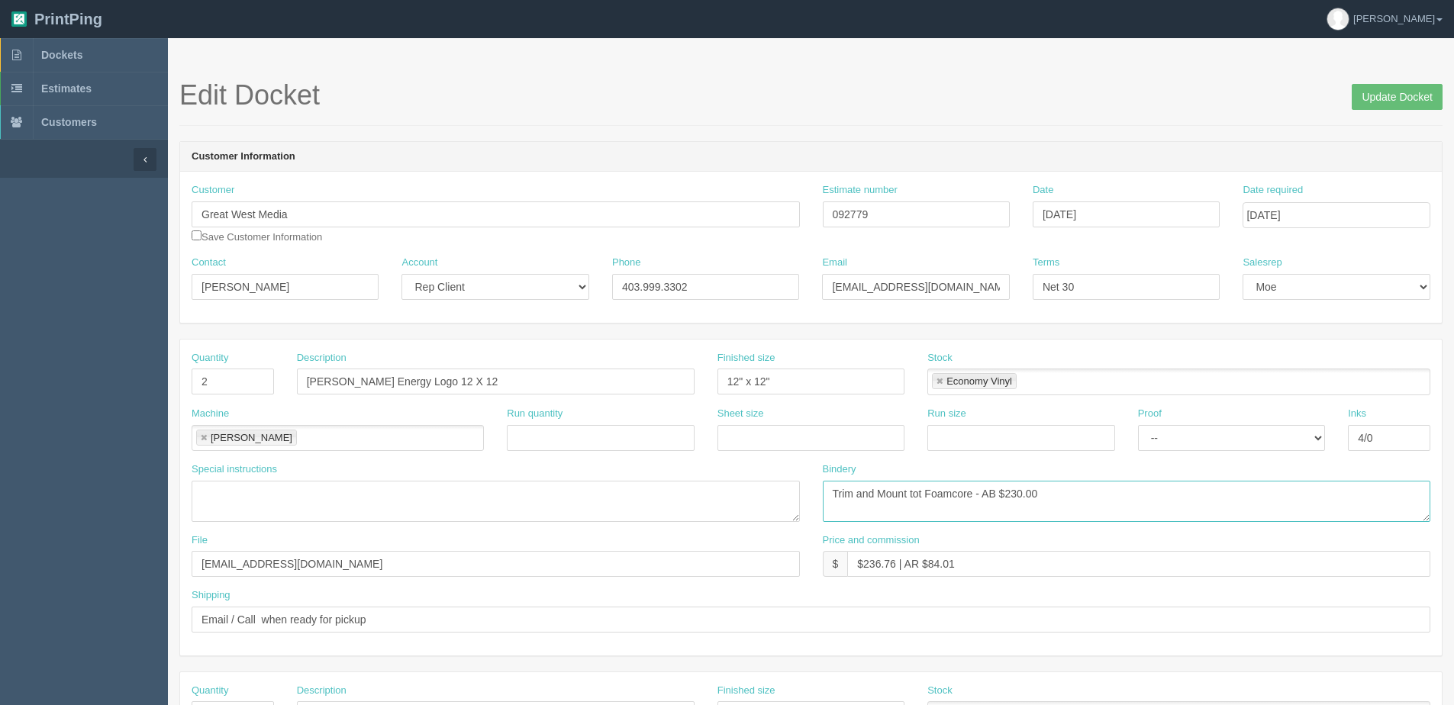
click at [1246, 457] on div "Quantity 2 Description Schachter Energy Logo 12 X 12 Finished size 12" x 12" St…" at bounding box center [810, 498] width 1261 height 316
type textarea "Trim and Mount tot Foamcore - AB $40.00"
click at [1426, 92] on input "Update Docket" at bounding box center [1396, 97] width 91 height 26
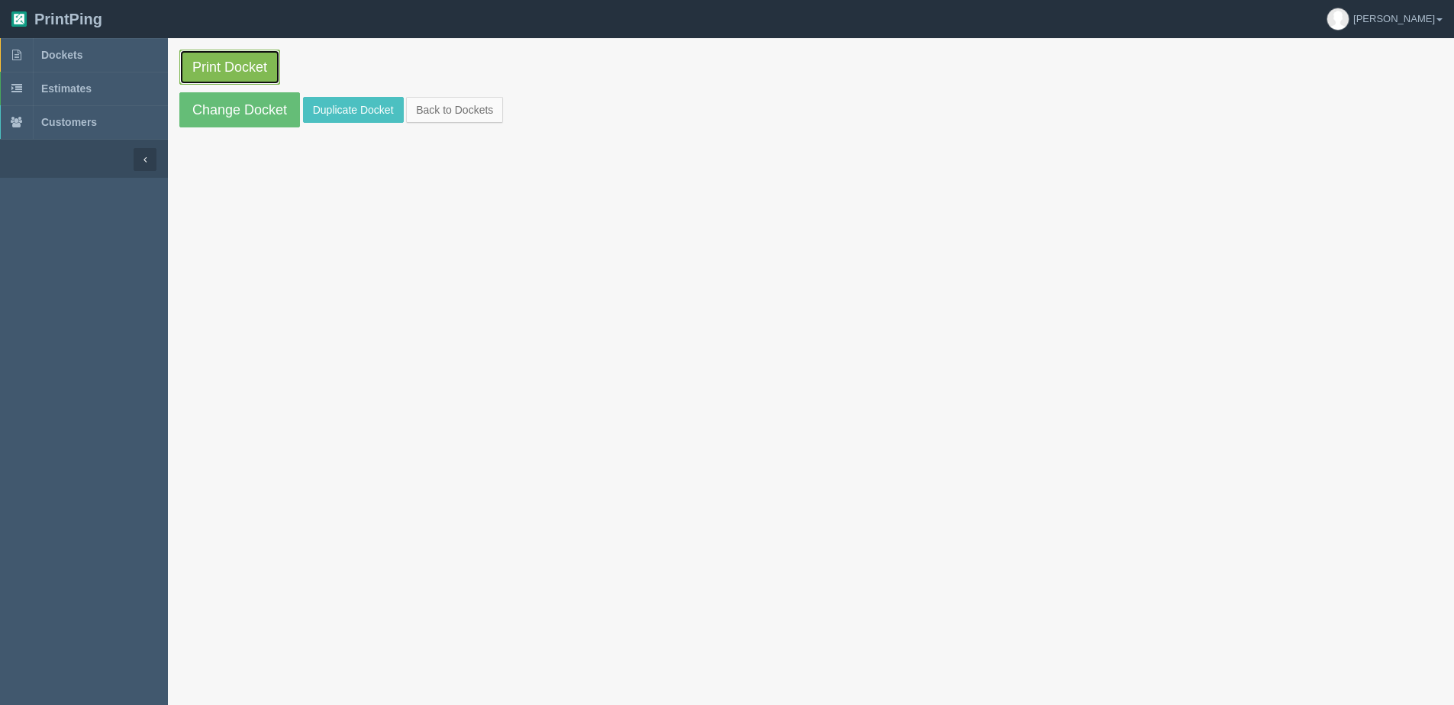
click at [220, 63] on link "Print Docket" at bounding box center [229, 67] width 101 height 35
click at [475, 104] on link "Back to Dockets" at bounding box center [454, 110] width 97 height 26
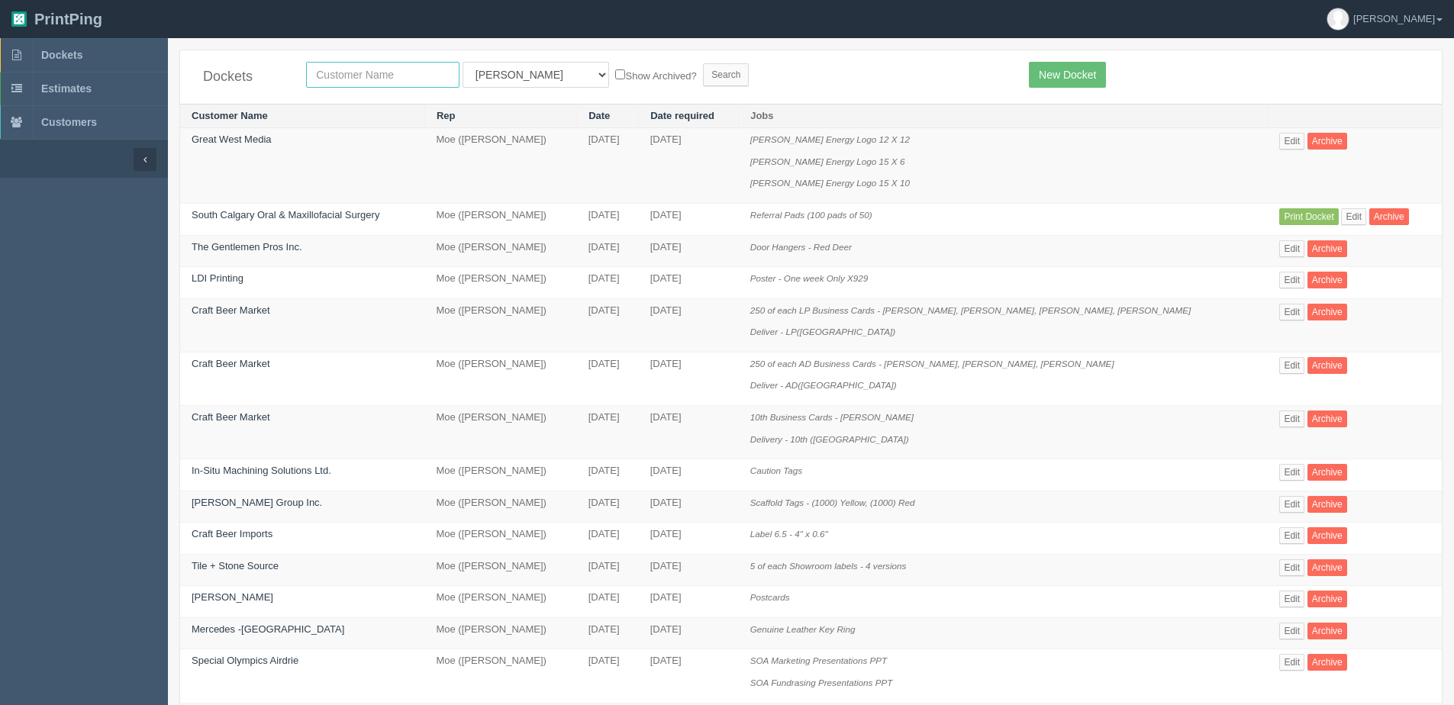
click at [399, 83] on input "text" at bounding box center [382, 75] width 153 height 26
type input "[PERSON_NAME]"
click at [525, 79] on select "All Users Ali Ali Test 1 Aly Amy Ankit Arif Brandon Dan France Greg Jim Mark Ma…" at bounding box center [535, 75] width 147 height 26
select select "1"
click at [462, 62] on select "All Users Ali Ali Test 1 Aly Amy Ankit Arif Brandon Dan France Greg Jim Mark Ma…" at bounding box center [535, 75] width 147 height 26
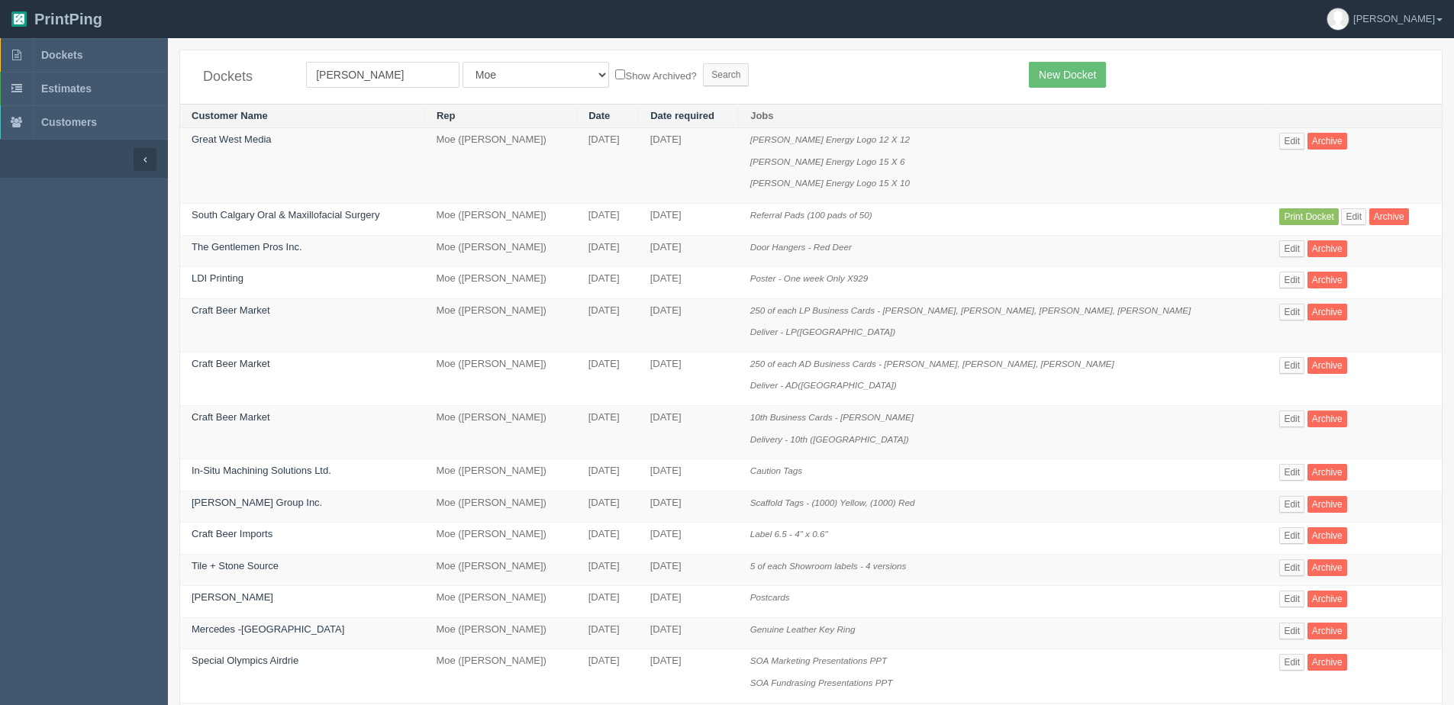
click at [615, 69] on label "Show Archived?" at bounding box center [655, 75] width 81 height 18
click at [615, 69] on input "Show Archived?" at bounding box center [620, 74] width 10 height 10
checkbox input "true"
click at [703, 68] on input "Search" at bounding box center [726, 74] width 46 height 23
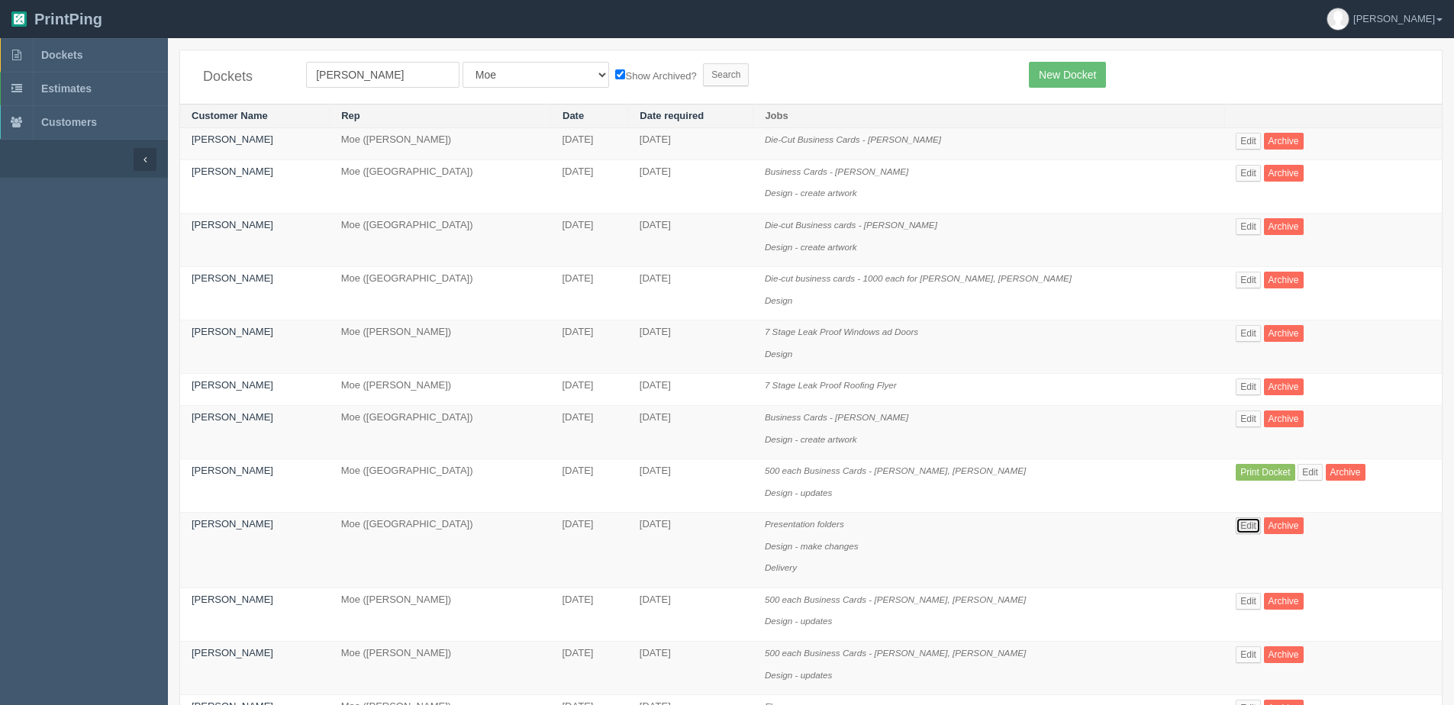
click at [1235, 523] on link "Edit" at bounding box center [1247, 525] width 25 height 17
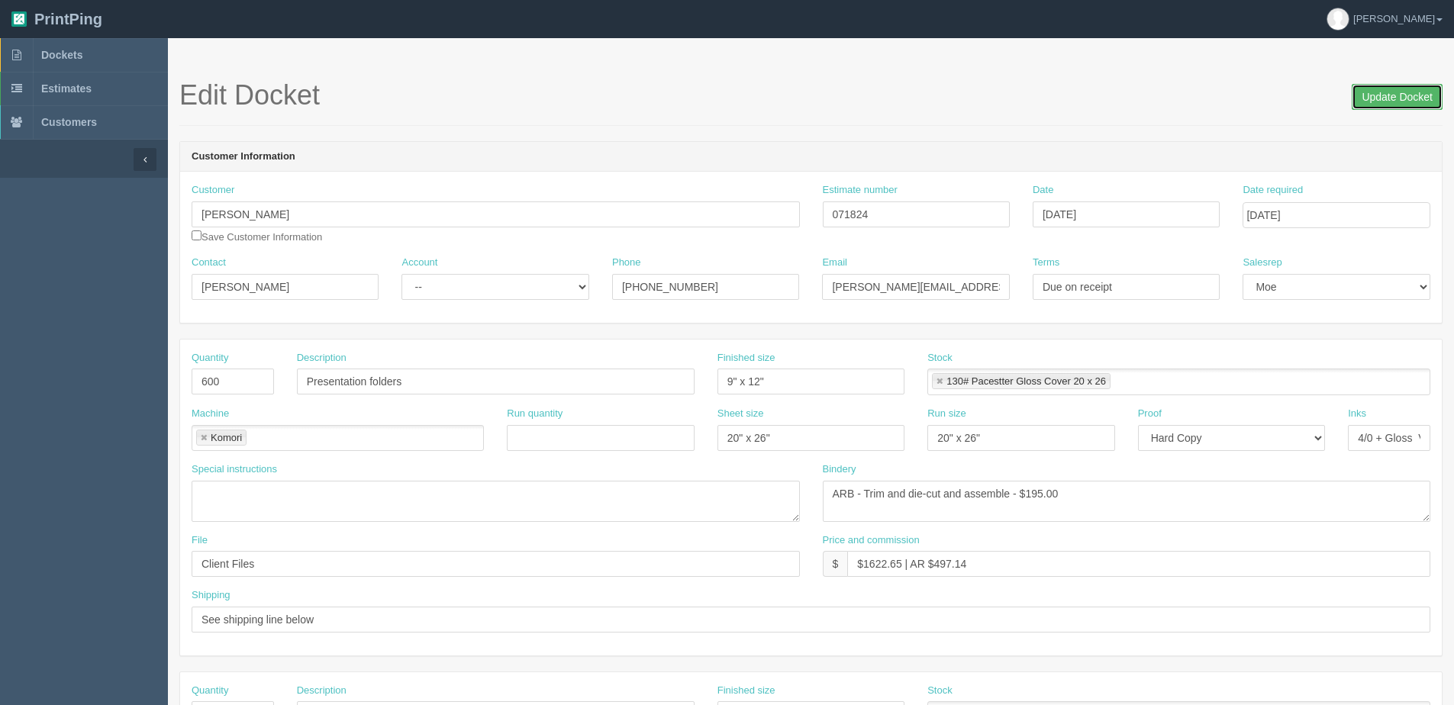
drag, startPoint x: 1369, startPoint y: 89, endPoint x: 1348, endPoint y: 134, distance: 49.5
click at [1367, 89] on input "Update Docket" at bounding box center [1396, 97] width 91 height 26
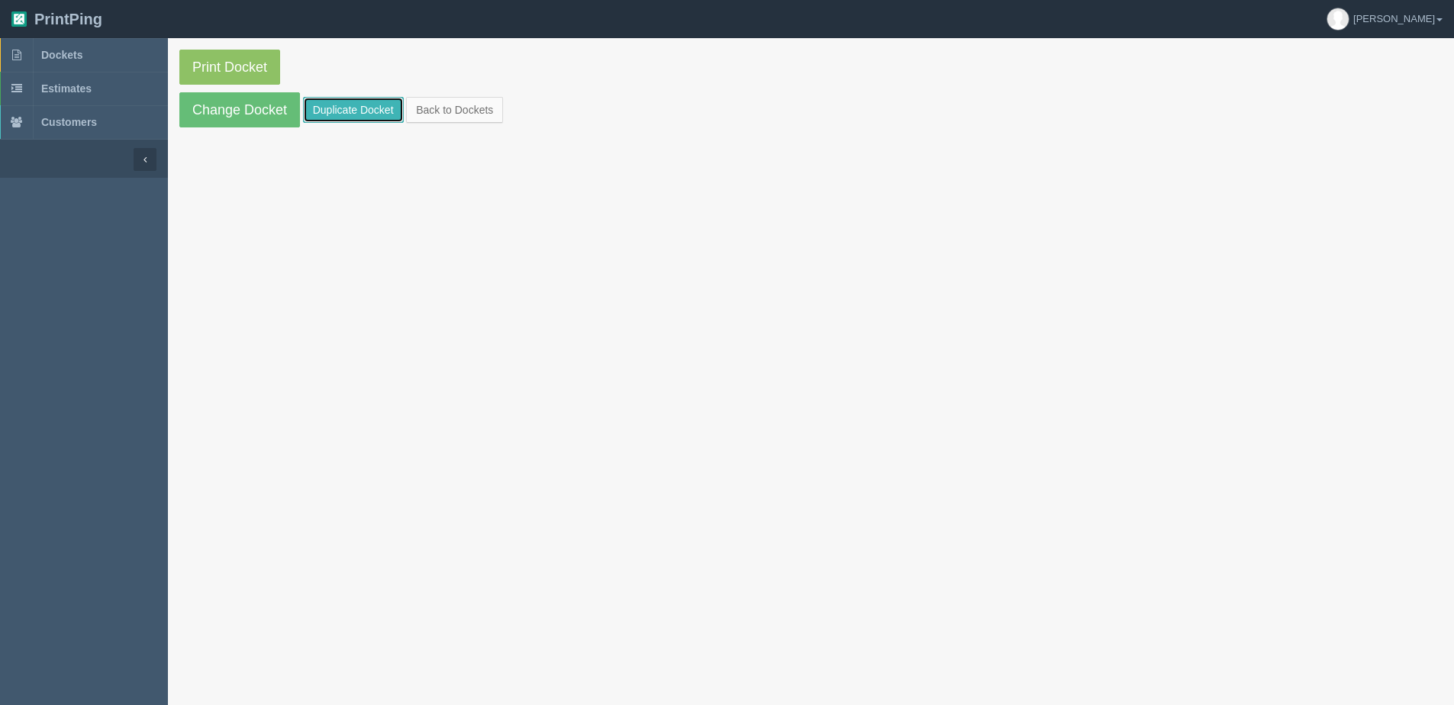
click at [353, 117] on link "Duplicate Docket" at bounding box center [353, 110] width 101 height 26
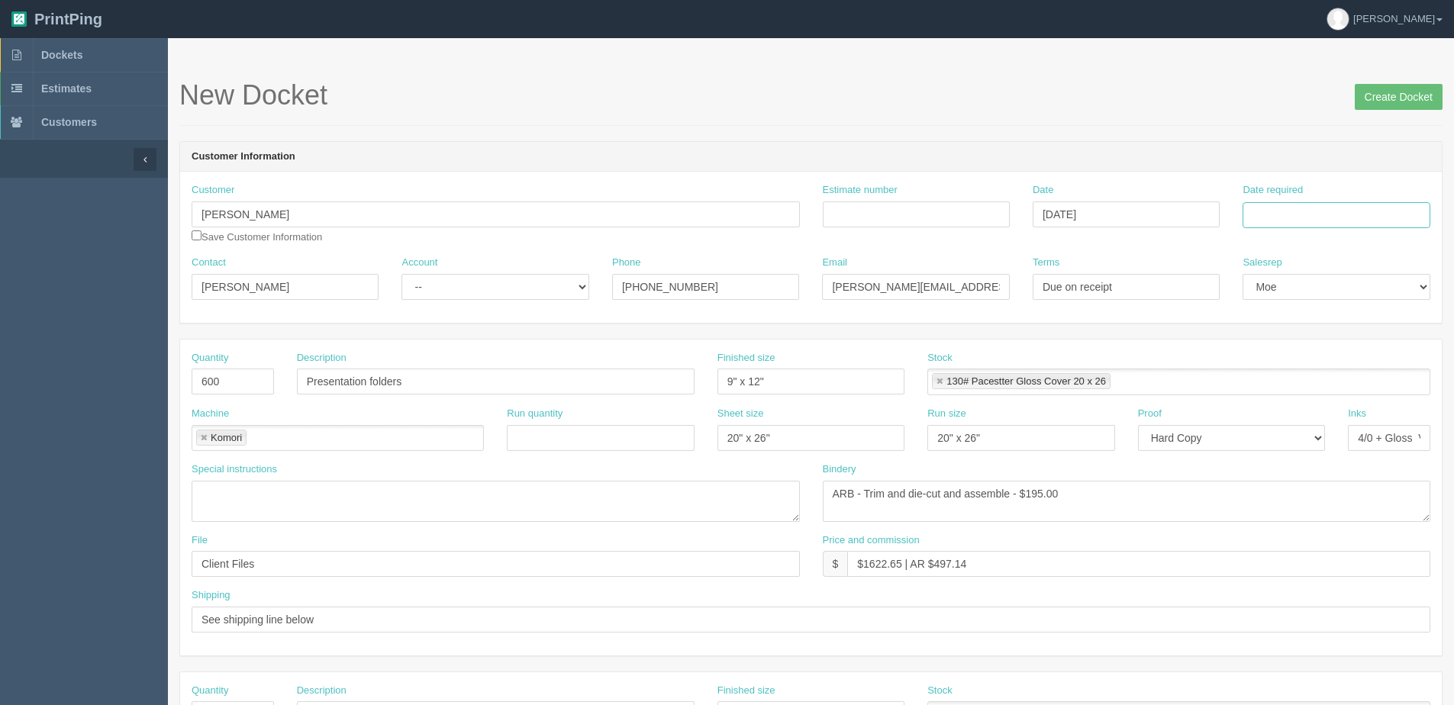
click at [1338, 221] on input "Date required" at bounding box center [1335, 215] width 187 height 26
click at [1272, 436] on th "Today" at bounding box center [1317, 427] width 142 height 22
click at [1316, 341] on td "15" at bounding box center [1319, 339] width 22 height 22
type input "[DATE]"
drag, startPoint x: 234, startPoint y: 388, endPoint x: -31, endPoint y: 405, distance: 265.4
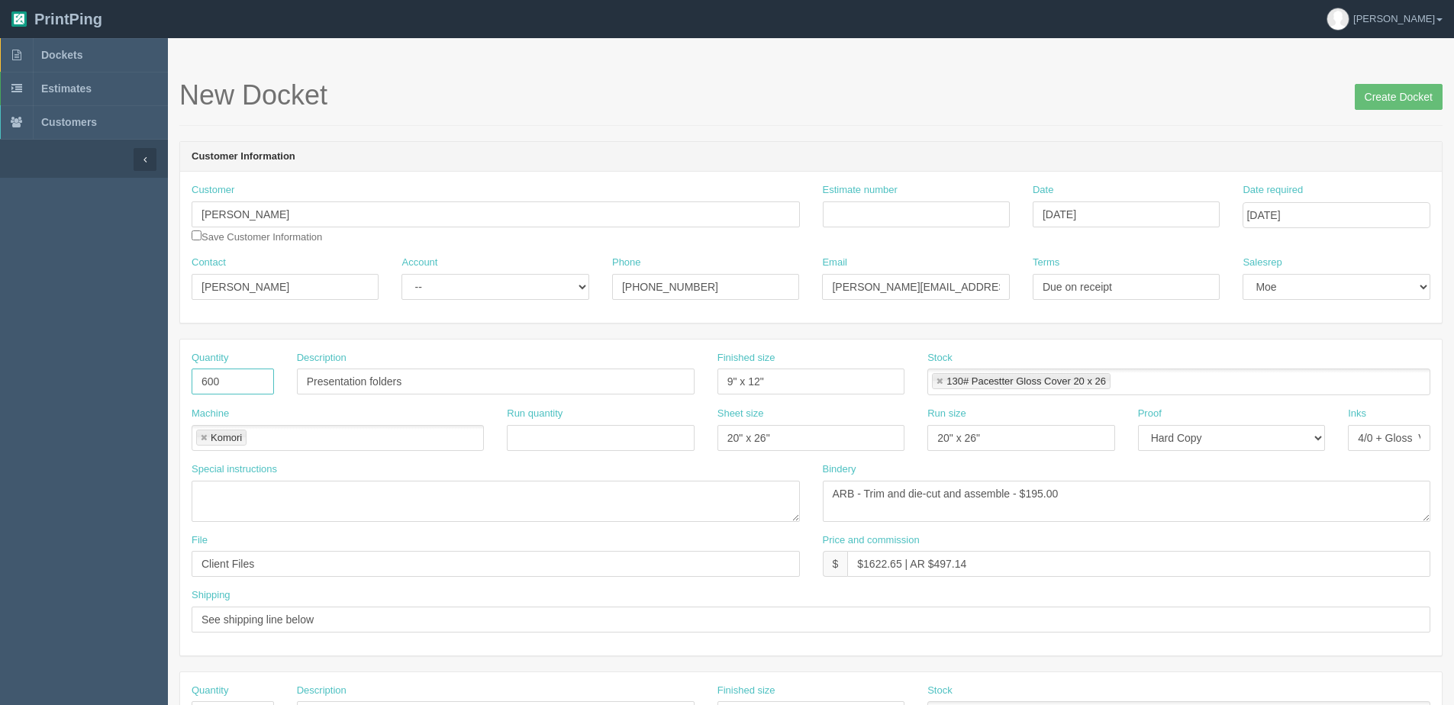
click at [0, 405] on html "PrintPing Dan Edit account ( dan@allrush.ca ) Logout Dockets Estimates Customers" at bounding box center [727, 693] width 1454 height 1386
type input "1000"
drag, startPoint x: 274, startPoint y: 286, endPoint x: -154, endPoint y: 292, distance: 428.1
click at [0, 292] on html "PrintPing Dan Edit account ( dan@allrush.ca ) Logout Dockets Estimates Customers" at bounding box center [727, 693] width 1454 height 1386
paste input "Rachel Top -"
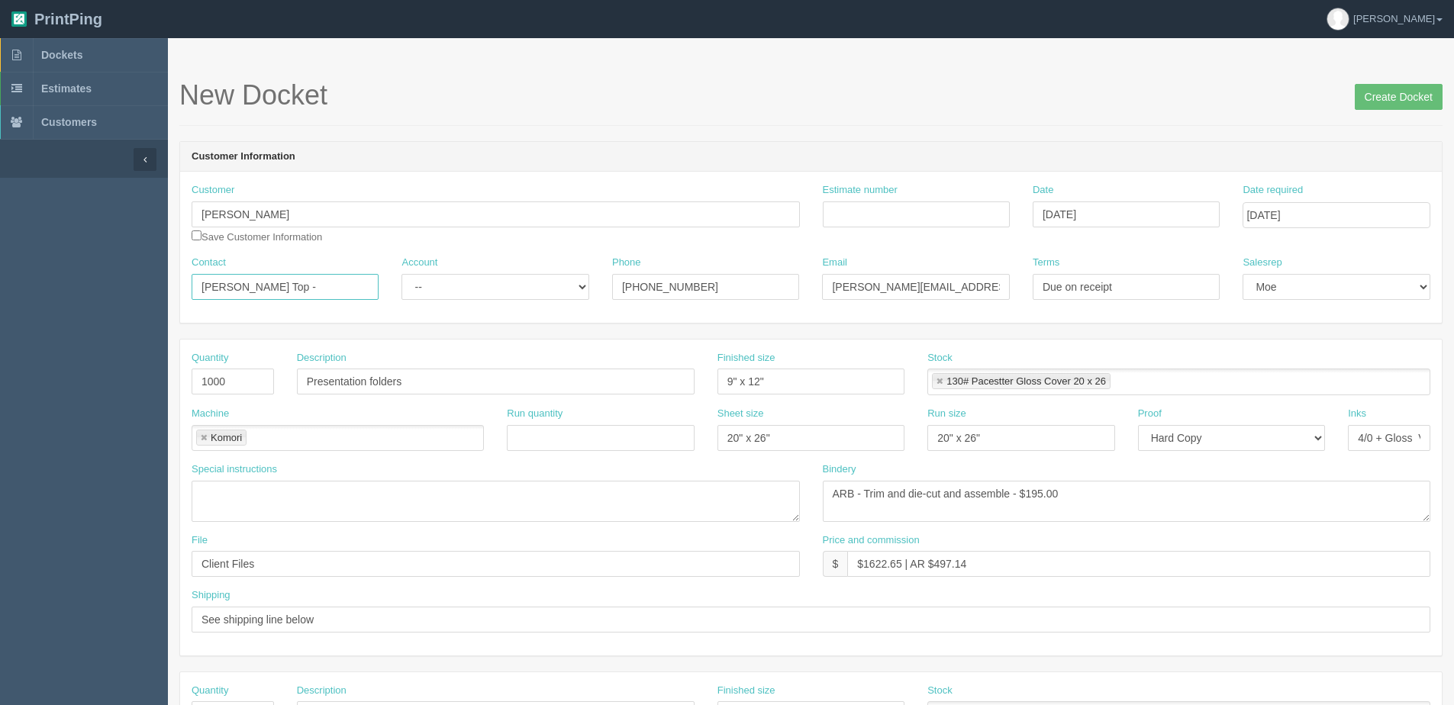
type input "Rachel Top -"
drag, startPoint x: 451, startPoint y: 271, endPoint x: 442, endPoint y: 301, distance: 31.1
click at [447, 282] on div "Account -- Existing Client Allrush Client Rep Client" at bounding box center [494, 278] width 187 height 44
drag, startPoint x: 434, startPoint y: 277, endPoint x: 432, endPoint y: 300, distance: 23.0
click at [434, 279] on select "-- Existing Client Allrush Client Rep Client" at bounding box center [494, 287] width 187 height 26
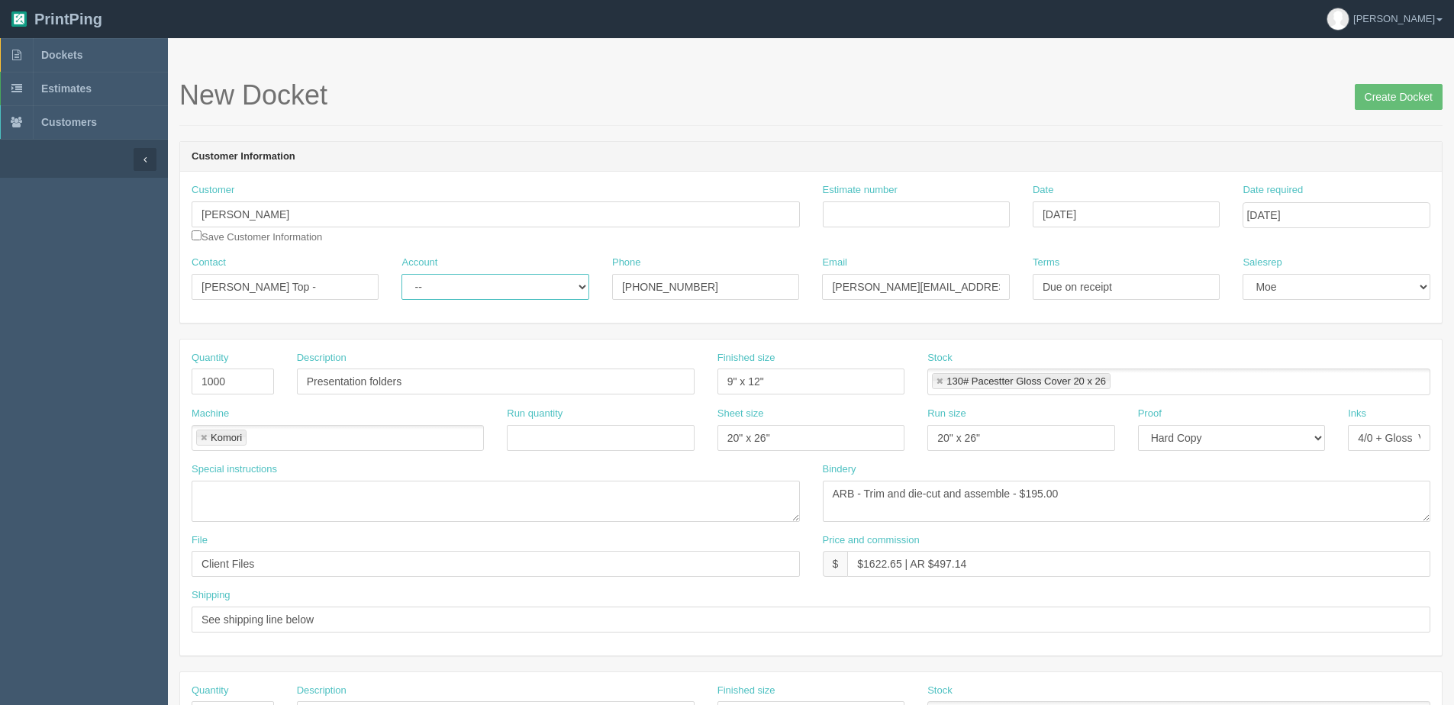
select select "Allrush Client"
click at [401, 274] on select "-- Existing Client Allrush Client Rep Client" at bounding box center [494, 287] width 187 height 26
drag, startPoint x: 643, startPoint y: 285, endPoint x: 1064, endPoint y: 230, distance: 424.8
click at [1016, 240] on div "Customer Max Green Save Customer Information Estimate number Date October 07, 2…" at bounding box center [810, 247] width 1261 height 151
type input "403.805.4733"
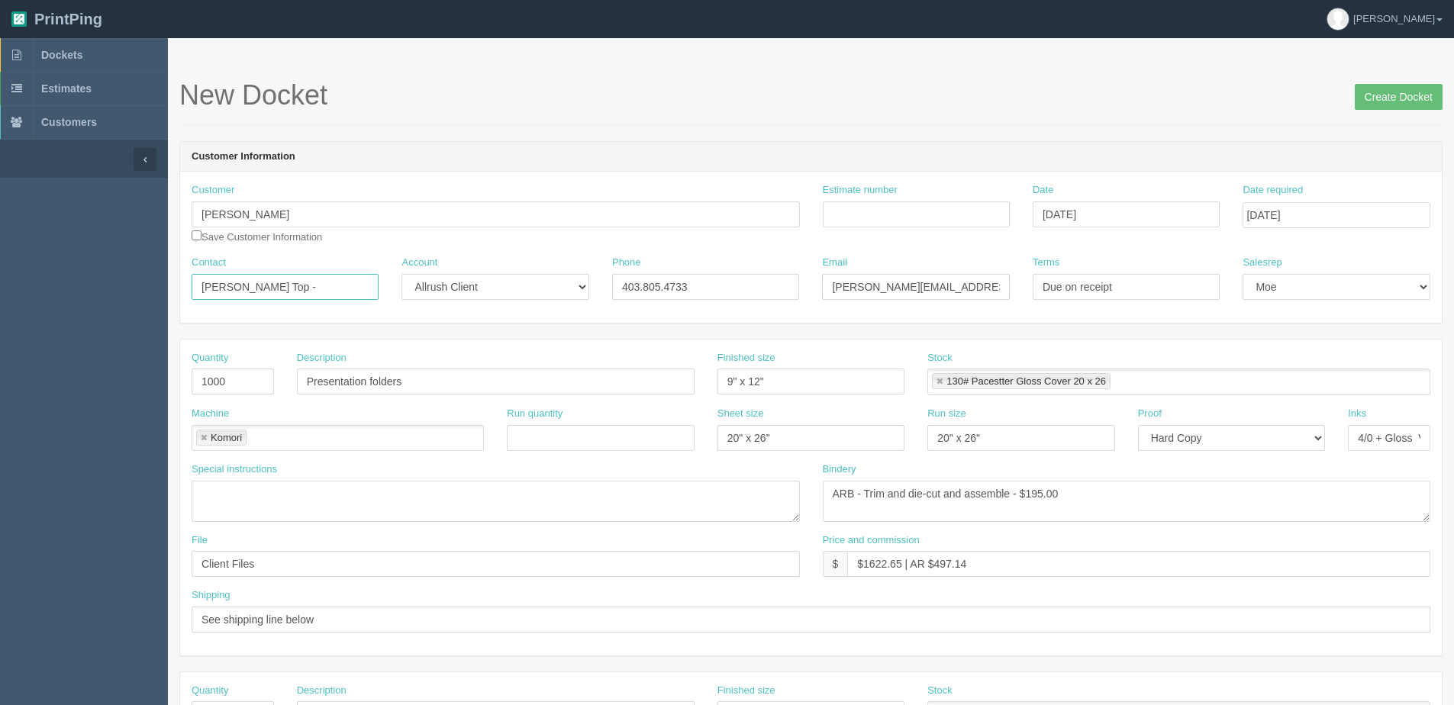
click at [281, 295] on input "Rachel Top -" at bounding box center [285, 287] width 187 height 26
type input "Rachel Top"
click at [900, 219] on input "Estimate number" at bounding box center [916, 214] width 187 height 26
type input "071824"
type input "October 7, 2025"
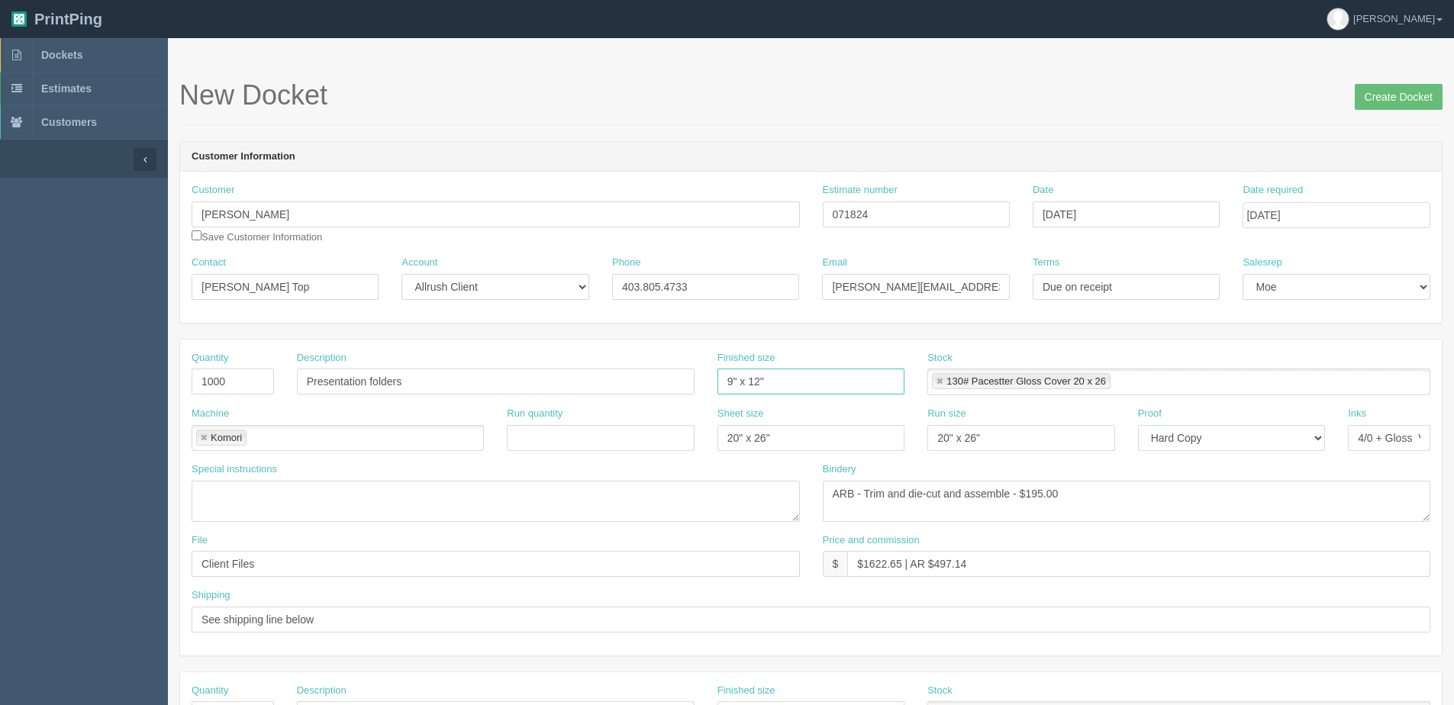
drag, startPoint x: 710, startPoint y: 383, endPoint x: 353, endPoint y: 380, distance: 357.1
click at [391, 383] on div "Quantity 1000 Description Presentation folders Finished size 9" x 12" Stock 130…" at bounding box center [810, 379] width 1261 height 56
type input "16" x 18""
drag, startPoint x: 1026, startPoint y: 493, endPoint x: 1458, endPoint y: 430, distance: 436.5
click at [1318, 449] on div "Quantity 1000 Description Presentation folders Finished size 16" x 18" Stock 13…" at bounding box center [810, 498] width 1261 height 316
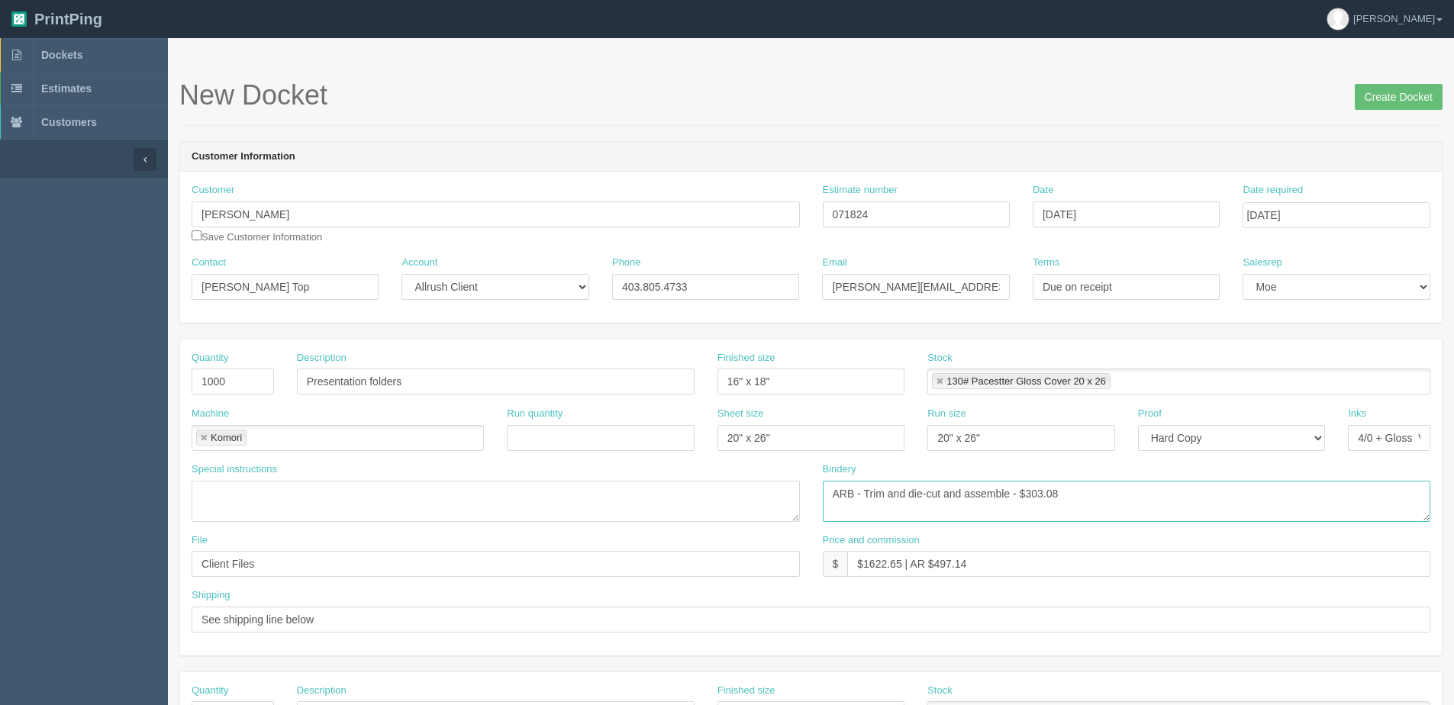
type textarea "ARB - Trim and die-cut and assemble - $303.08"
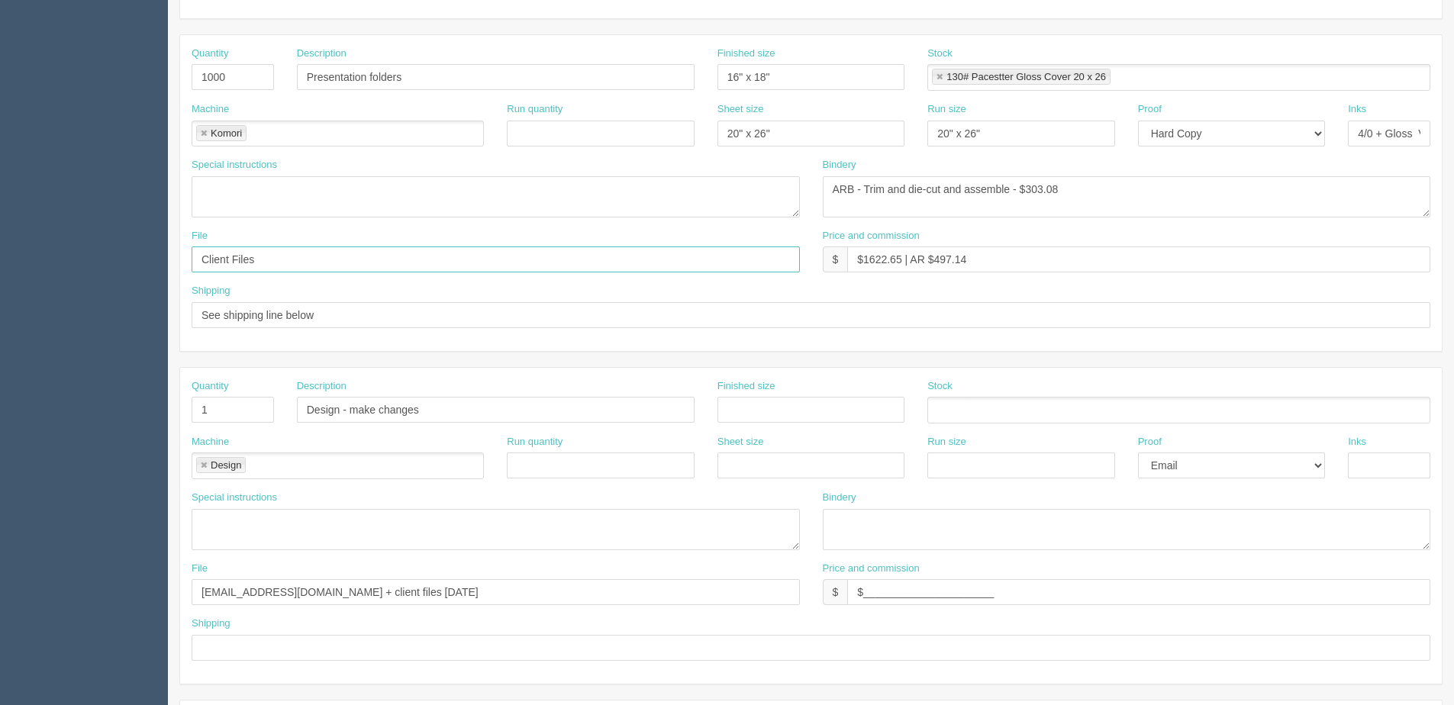
scroll to position [305, 0]
drag, startPoint x: 471, startPoint y: 414, endPoint x: -1, endPoint y: 414, distance: 471.6
click at [0, 414] on html "PrintPing Dan Edit account ( dan@allrush.ca ) Logout Dockets Estimates Customers" at bounding box center [727, 388] width 1454 height 1386
drag, startPoint x: 251, startPoint y: 416, endPoint x: 160, endPoint y: 411, distance: 91.0
click at [160, 411] on section "Dockets Estimates Customers" at bounding box center [727, 407] width 1454 height 1348
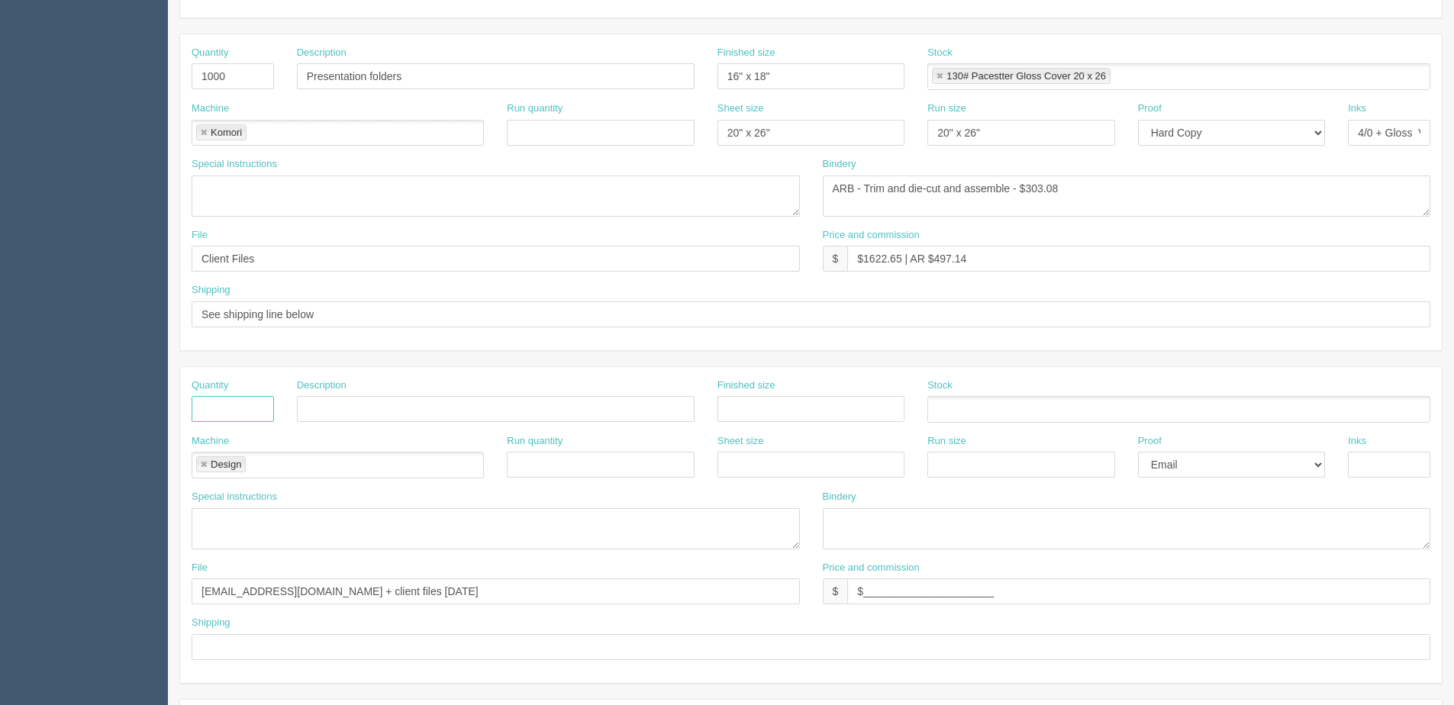
click at [206, 465] on link at bounding box center [203, 465] width 9 height 10
drag, startPoint x: 446, startPoint y: 583, endPoint x: -11, endPoint y: 598, distance: 458.1
click at [0, 598] on html "PrintPing Dan Edit account ( dan@allrush.ca ) Logout Dockets Estimates Customers" at bounding box center [727, 388] width 1454 height 1386
click at [1270, 452] on select "-- Email Hard Copy" at bounding box center [1231, 465] width 187 height 26
select select "Hard Copy"
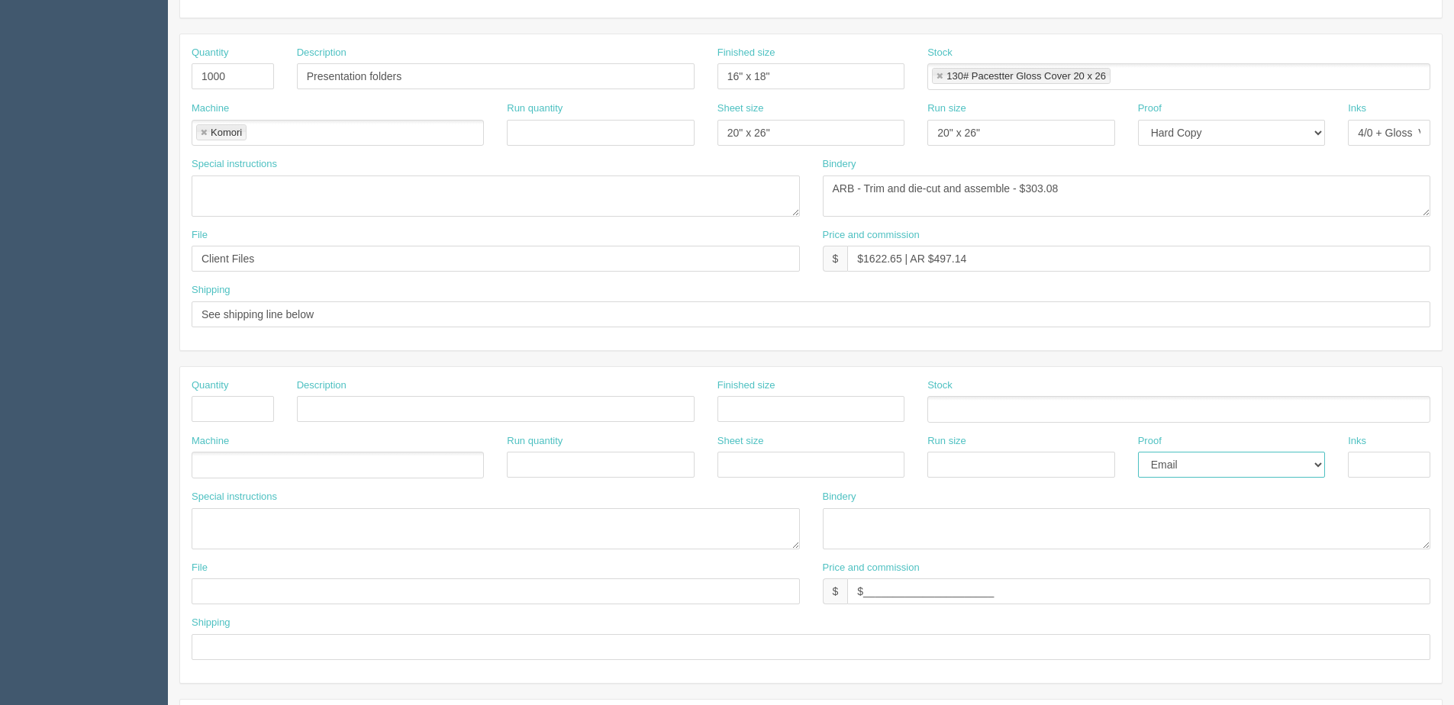
click at [1138, 452] on select "-- Email Hard Copy" at bounding box center [1231, 465] width 187 height 26
drag, startPoint x: 733, startPoint y: 610, endPoint x: 330, endPoint y: 610, distance: 402.9
click at [330, 610] on div "File Price and commission $ $______________________" at bounding box center [810, 589] width 1261 height 56
click at [959, 578] on div "Price and commission $ $______________________" at bounding box center [1127, 583] width 608 height 44
drag, startPoint x: 1019, startPoint y: 591, endPoint x: 550, endPoint y: 603, distance: 468.7
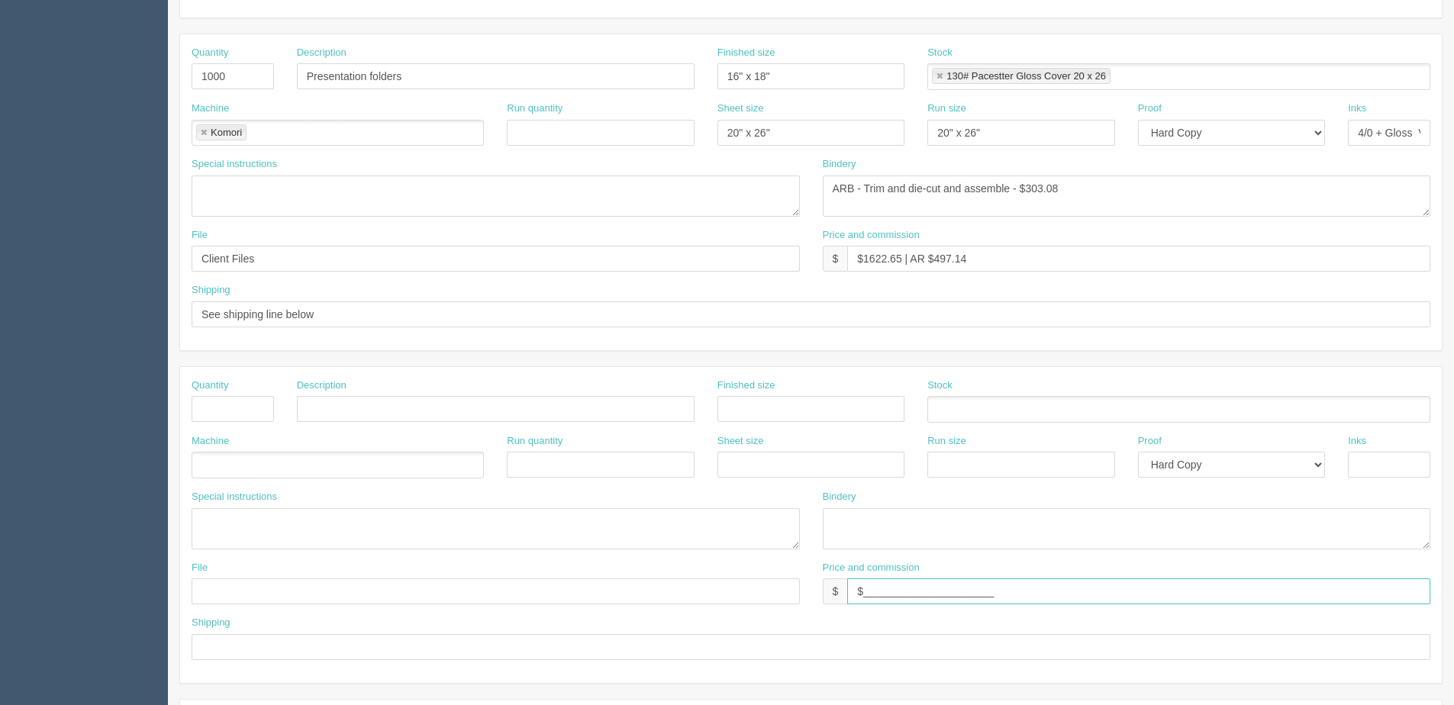
click at [550, 603] on div "File Price and commission $ $______________________" at bounding box center [810, 589] width 1261 height 56
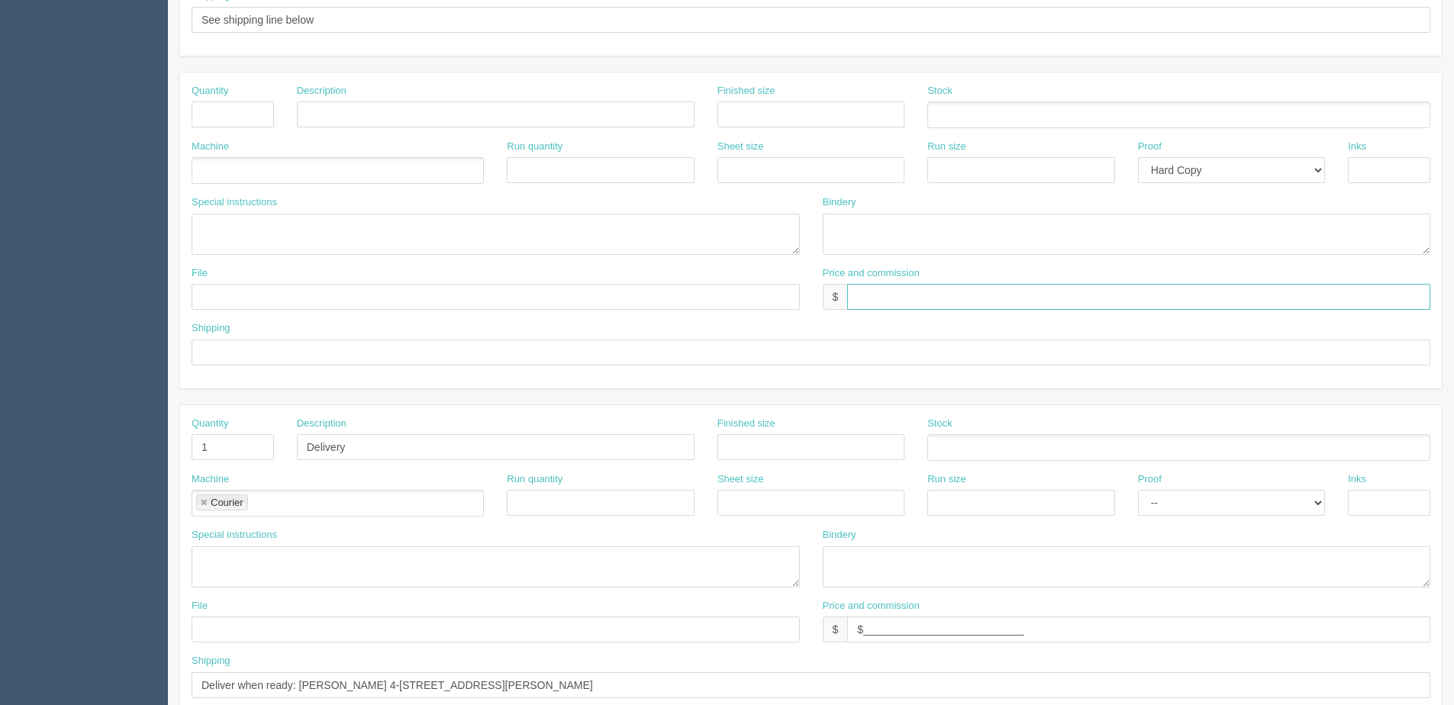
scroll to position [681, 0]
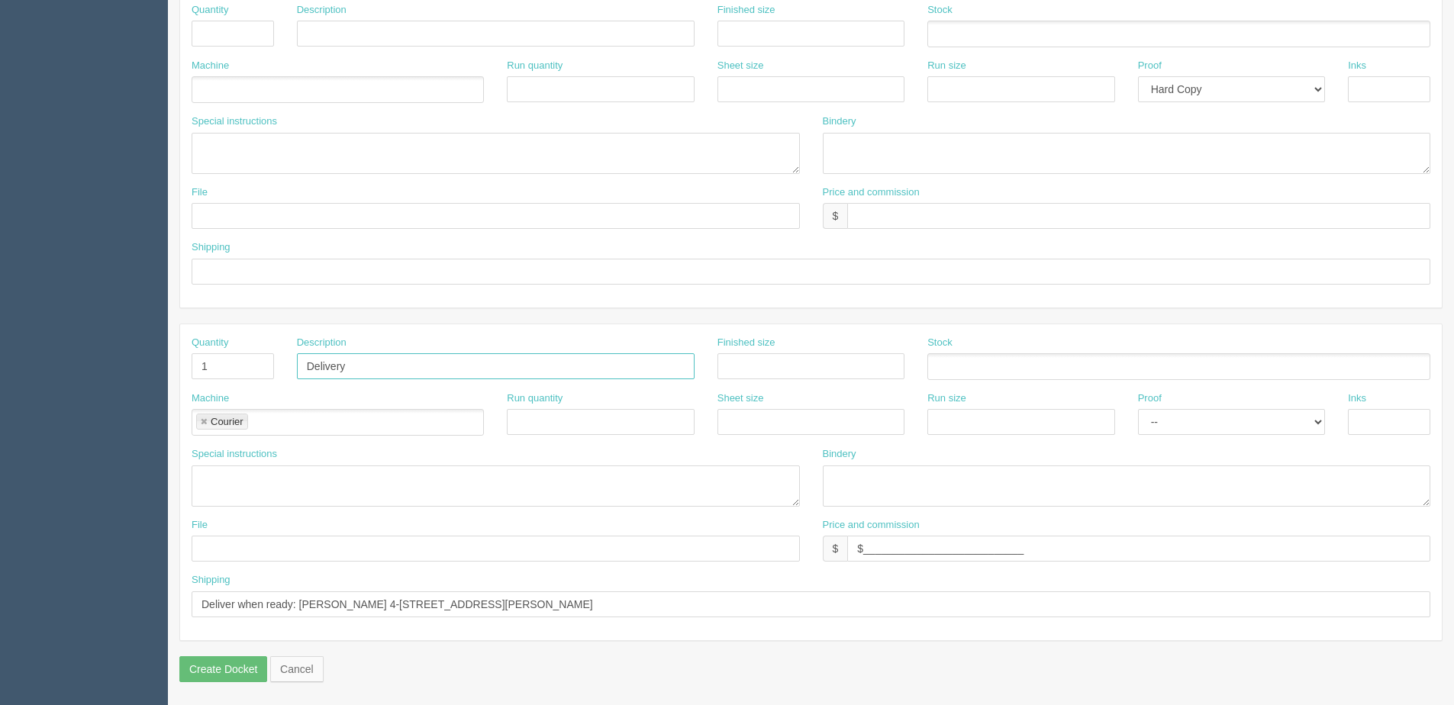
drag, startPoint x: 365, startPoint y: 369, endPoint x: 87, endPoint y: 369, distance: 277.8
click at [87, 369] on section "Dockets Estimates Customers" at bounding box center [727, 31] width 1454 height 1348
drag, startPoint x: 222, startPoint y: 366, endPoint x: 39, endPoint y: 388, distance: 184.6
click at [37, 388] on section "Dockets Estimates Customers" at bounding box center [727, 31] width 1454 height 1348
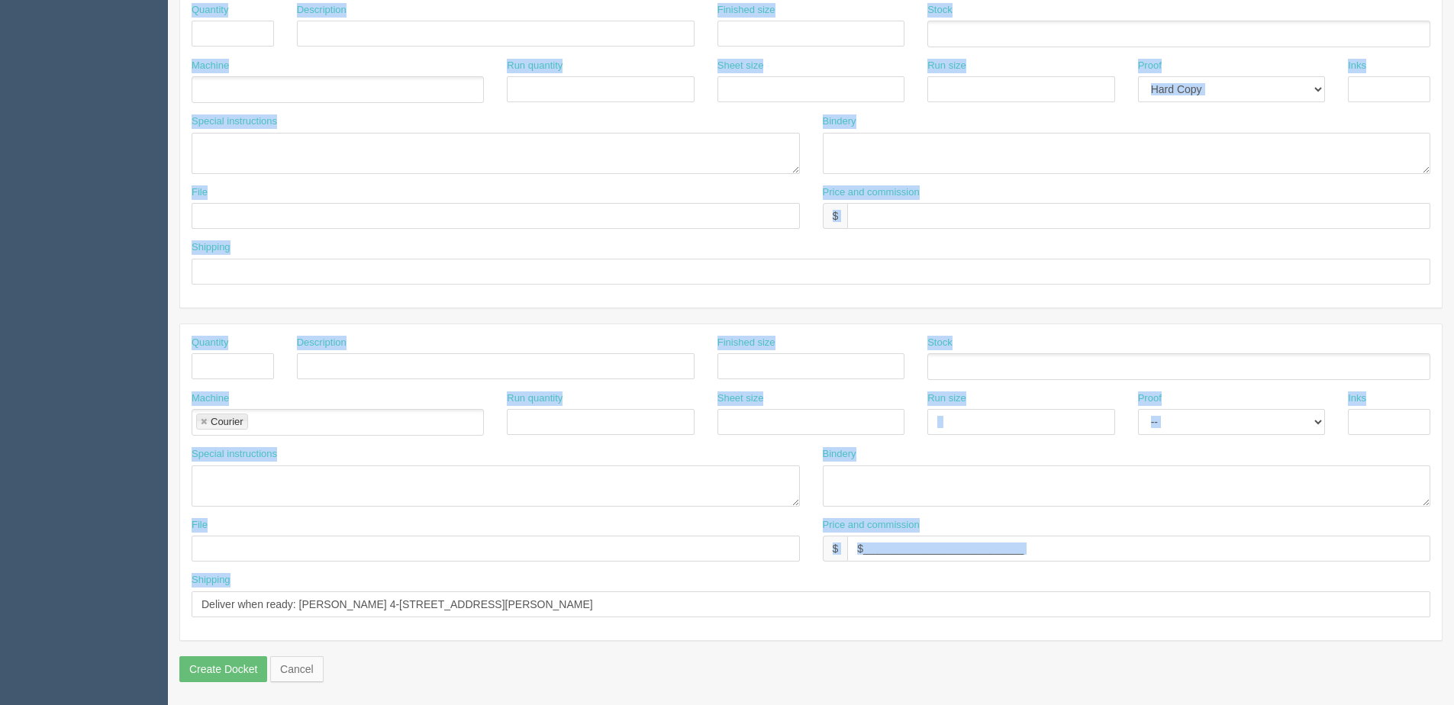
drag, startPoint x: 564, startPoint y: 619, endPoint x: -77, endPoint y: 619, distance: 641.0
click at [0, 619] on html "PrintPing Dan Edit account ( dan@allrush.ca ) Logout Dockets Estimates Customers" at bounding box center [727, 12] width 1454 height 1386
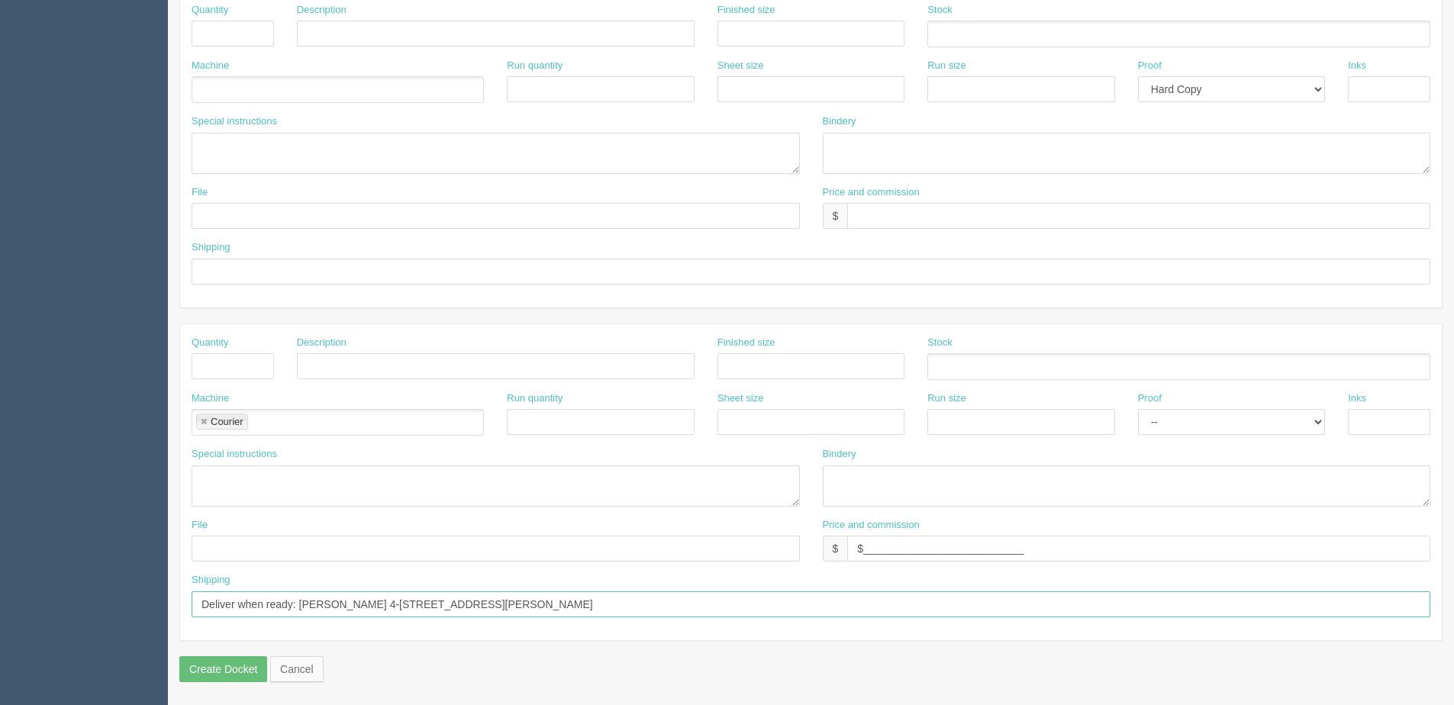
click at [707, 595] on input "Deliver when ready: Erin Sims 4-1711 Copperhead Dr Kamloops, BC V1S 0C2" at bounding box center [811, 604] width 1238 height 26
drag, startPoint x: 611, startPoint y: 598, endPoint x: -92, endPoint y: 598, distance: 703.6
click at [0, 598] on html "PrintPing Dan Edit account ( dan@allrush.ca ) Logout Dockets Estimates Customers" at bounding box center [727, 12] width 1454 height 1386
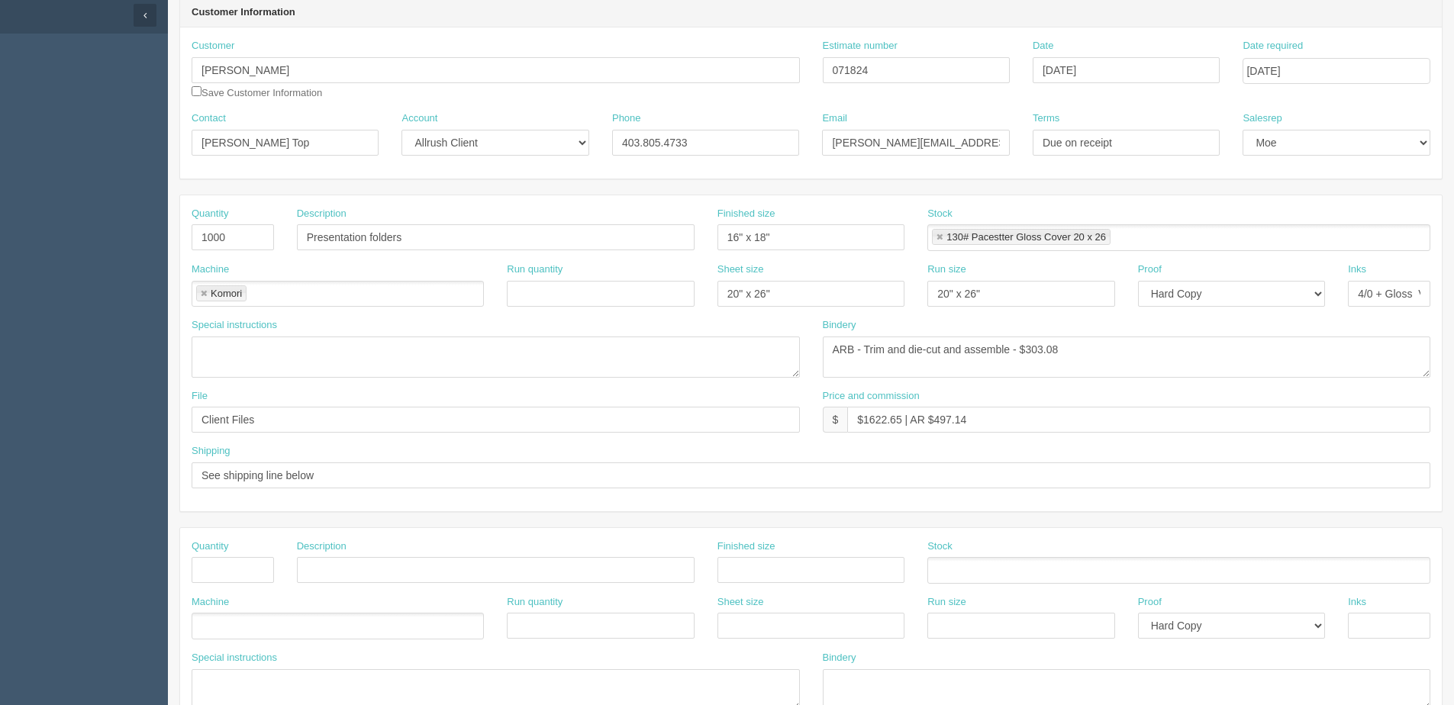
scroll to position [0, 0]
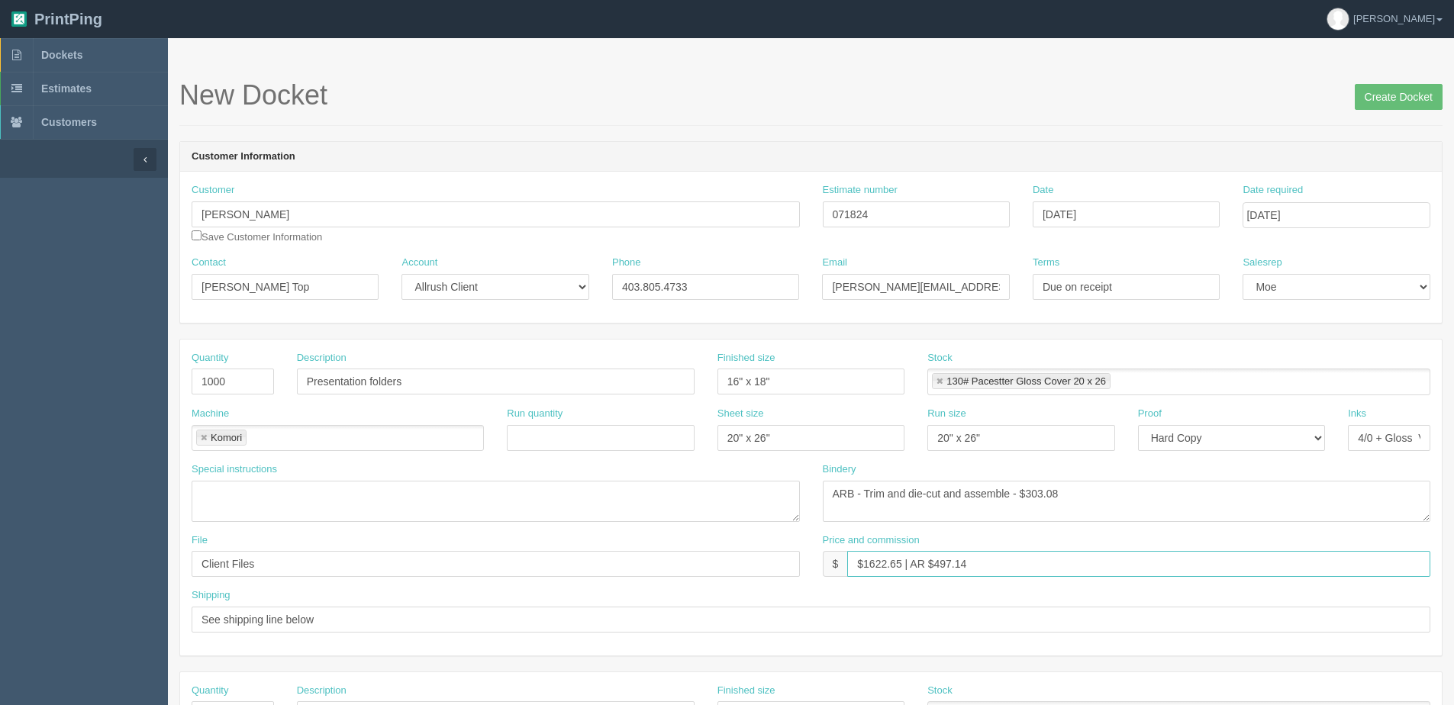
drag, startPoint x: 863, startPoint y: 560, endPoint x: 907, endPoint y: 558, distance: 43.6
click at [907, 558] on input "$1622.65 | AR $497.14" at bounding box center [1138, 564] width 583 height 26
drag, startPoint x: 939, startPoint y: 562, endPoint x: 1034, endPoint y: 548, distance: 96.4
click at [1031, 549] on div "Price and commission $ $2021.40 | AR $497.14" at bounding box center [1127, 555] width 608 height 44
type input "$2021.40 | AR $619.33"
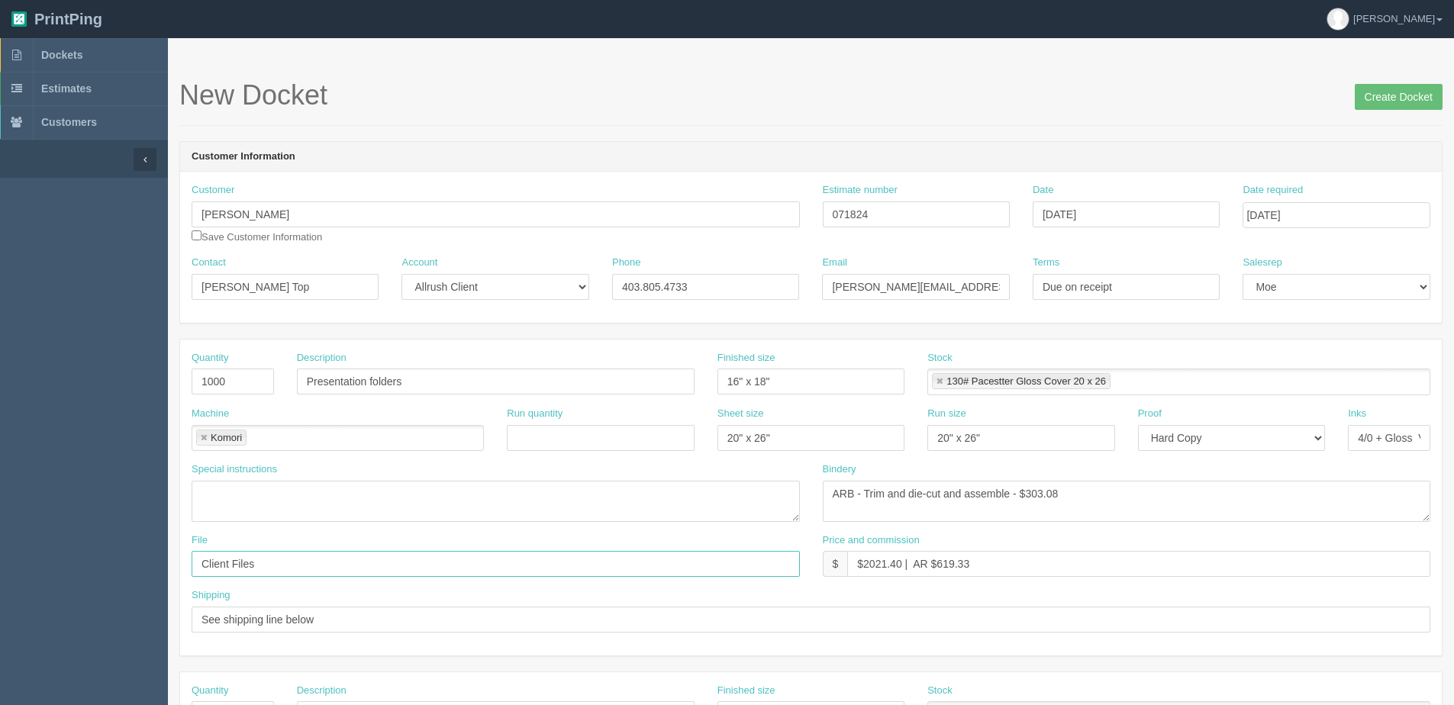
click at [269, 567] on input "Client Files" at bounding box center [496, 564] width 608 height 26
drag, startPoint x: 265, startPoint y: 554, endPoint x: 585, endPoint y: 547, distance: 319.8
click at [507, 554] on input "Client files > June 2025" at bounding box center [496, 564] width 608 height 26
type input "Client Files > November 2024"
drag, startPoint x: 367, startPoint y: 616, endPoint x: -140, endPoint y: 616, distance: 507.4
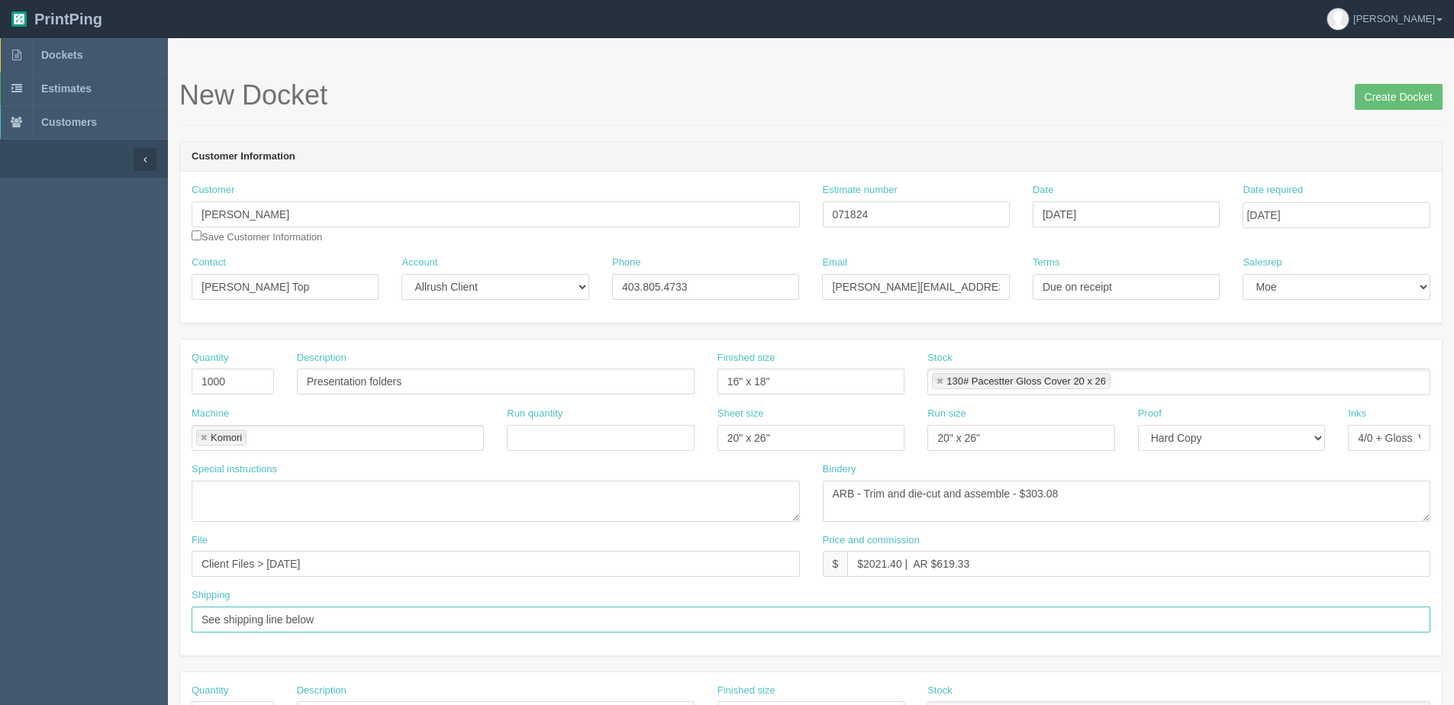
click at [0, 616] on html "PrintPing Dan Edit account ( dan@allrush.ca ) Logout Dockets Estimates Customers" at bounding box center [727, 693] width 1454 height 1386
type input "Deliver when ready"
drag, startPoint x: 946, startPoint y: 297, endPoint x: 616, endPoint y: 291, distance: 330.5
click at [614, 294] on div "Contact Rachel Top Account -- Existing Client Allrush Client Rep Client Phone 4…" at bounding box center [810, 284] width 1261 height 56
paste input "rachel@MAX"
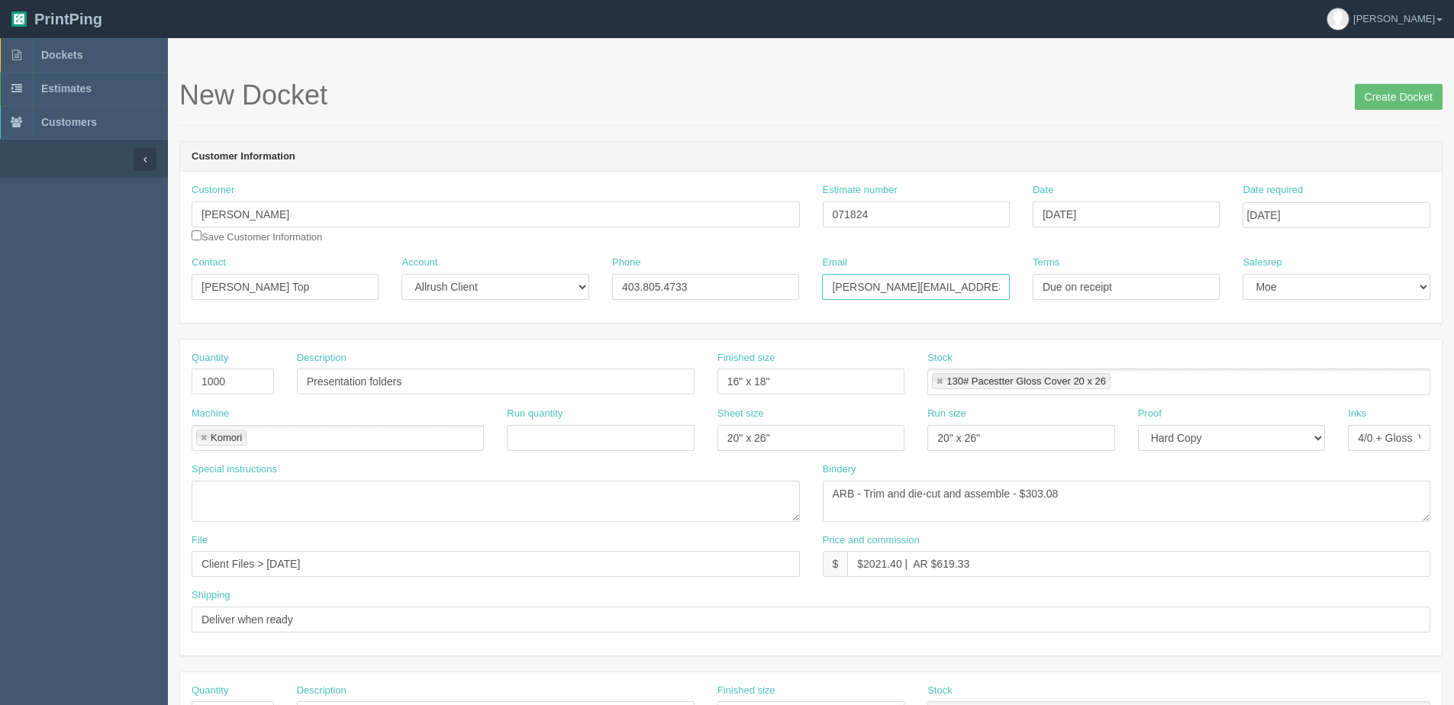
type input "rachel@MAXgreen.ca"
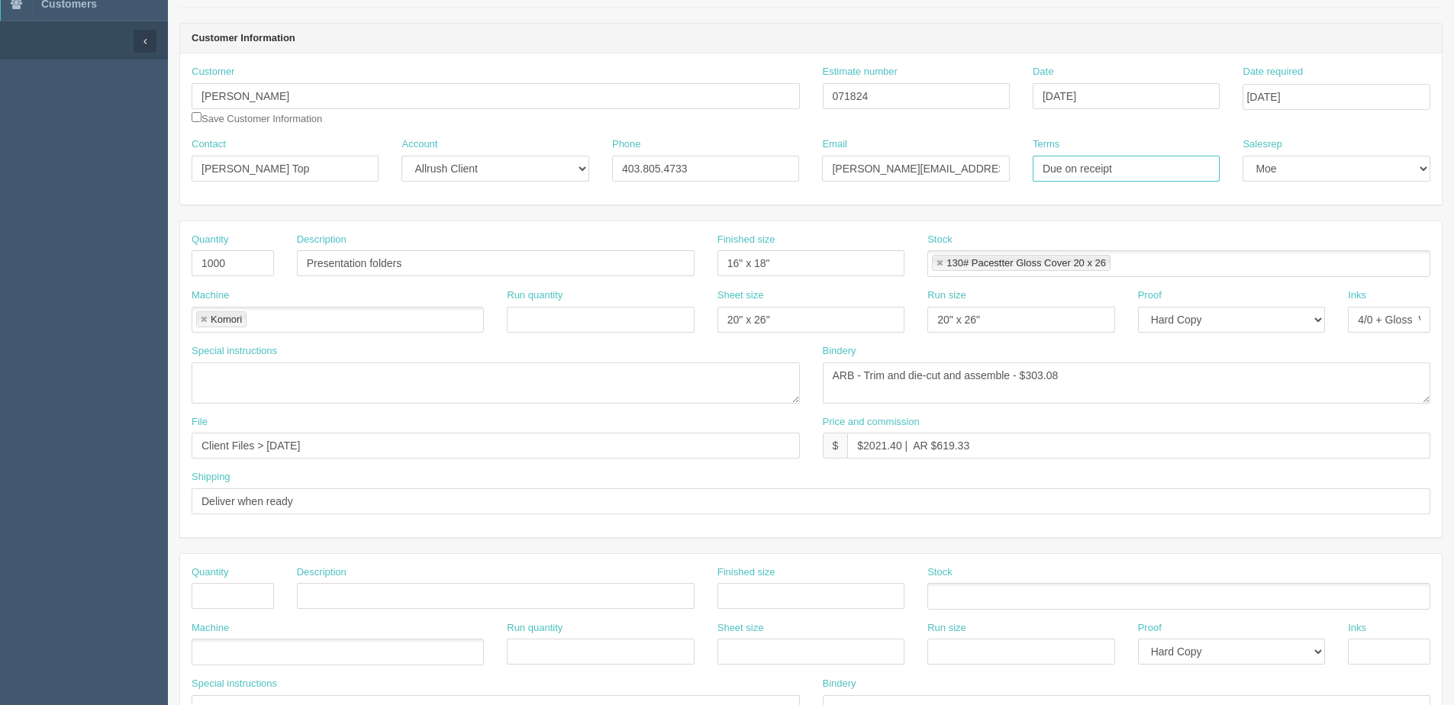
scroll to position [153, 0]
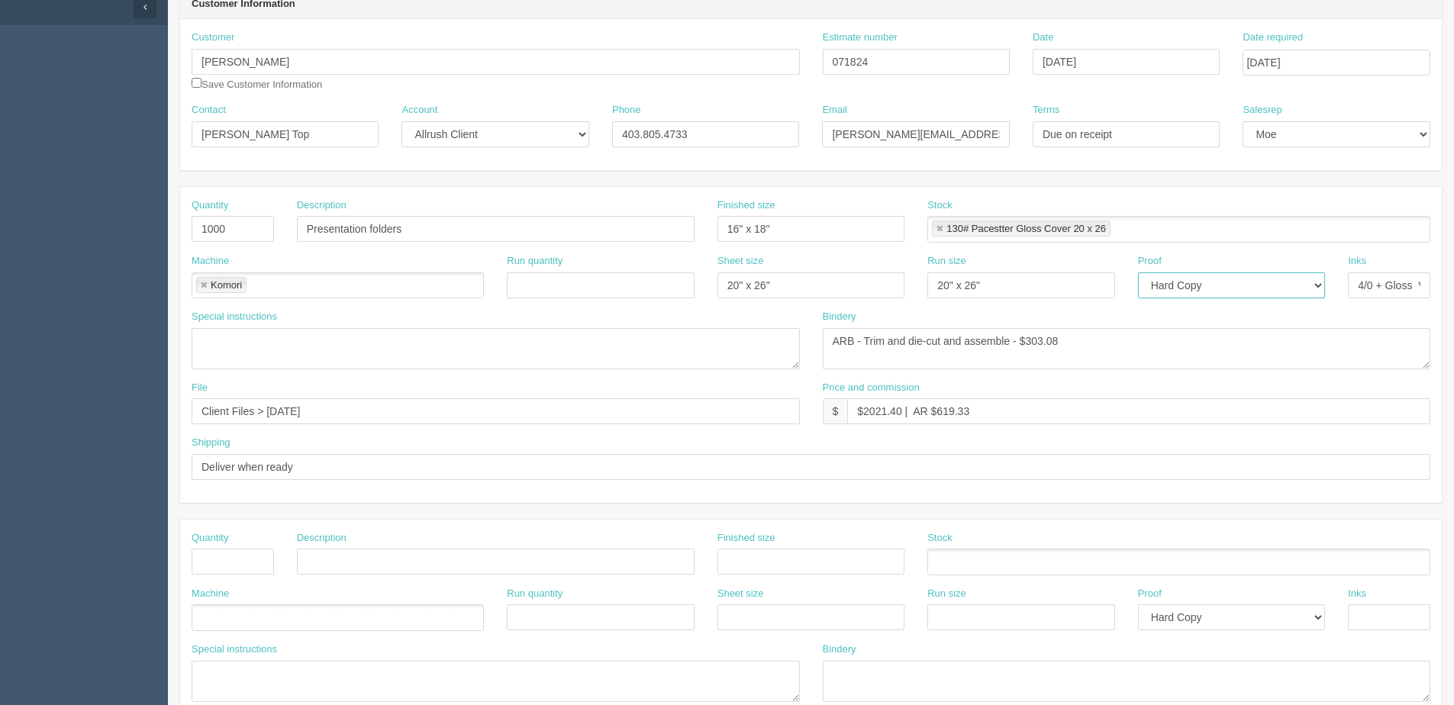
drag, startPoint x: 1250, startPoint y: 276, endPoint x: 1229, endPoint y: 288, distance: 23.6
click at [1245, 285] on select "-- Email Hard Copy" at bounding box center [1231, 285] width 187 height 26
select select "Email"
click at [1138, 272] on select "-- Email Hard Copy" at bounding box center [1231, 285] width 187 height 26
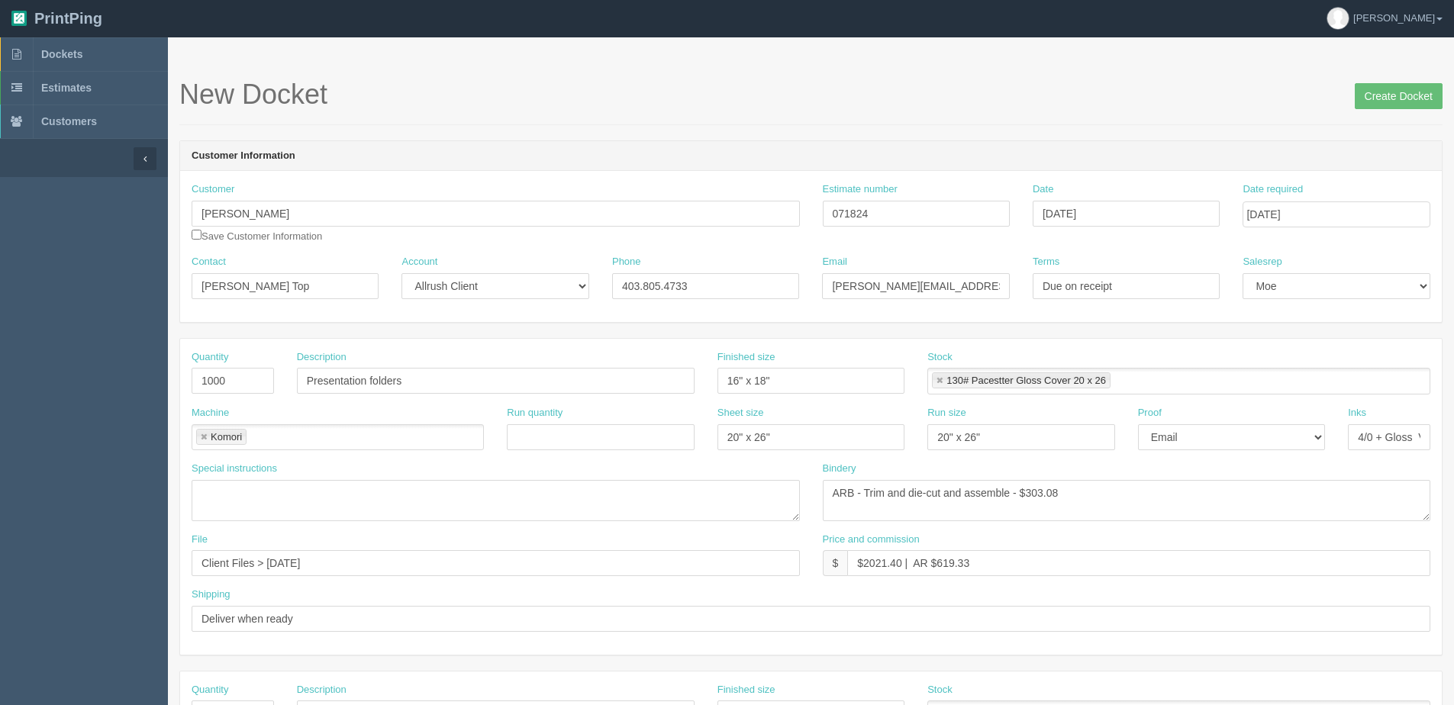
scroll to position [0, 0]
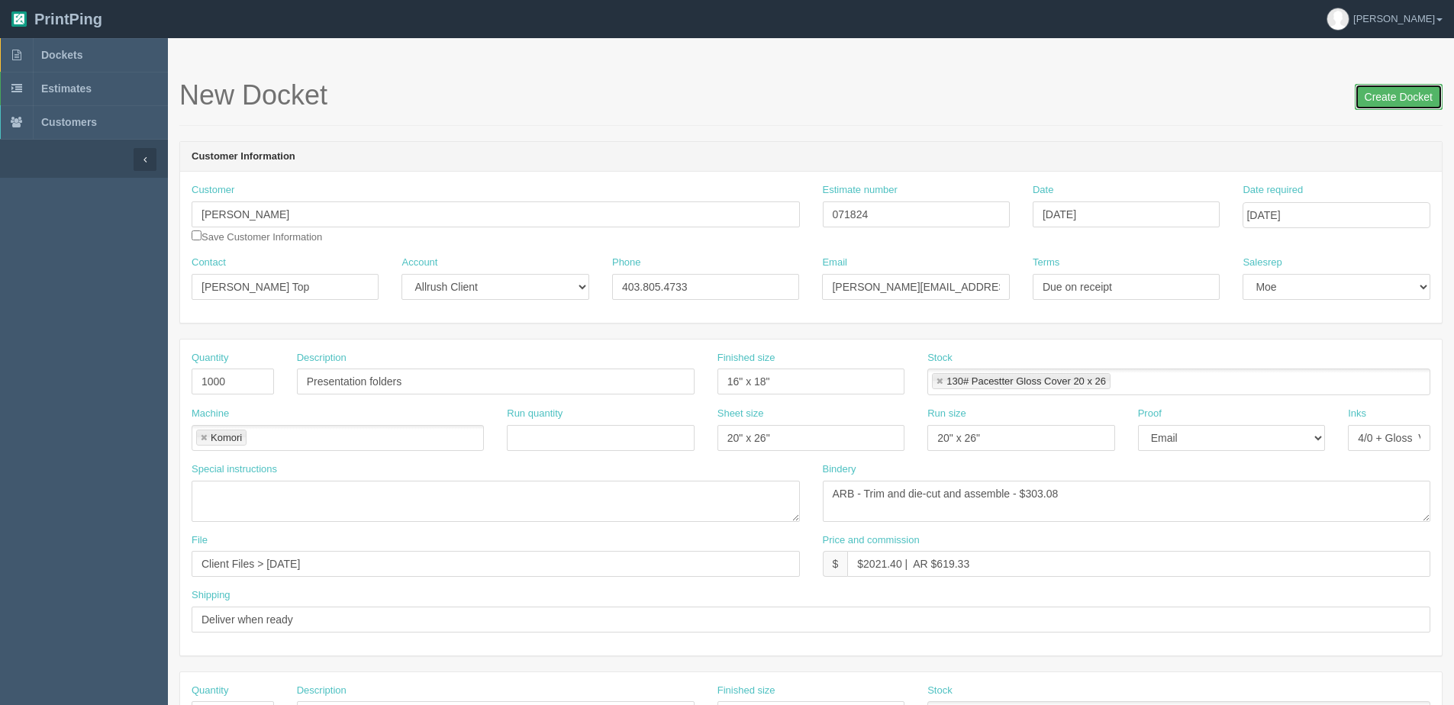
click at [1405, 95] on input "Create Docket" at bounding box center [1398, 97] width 88 height 26
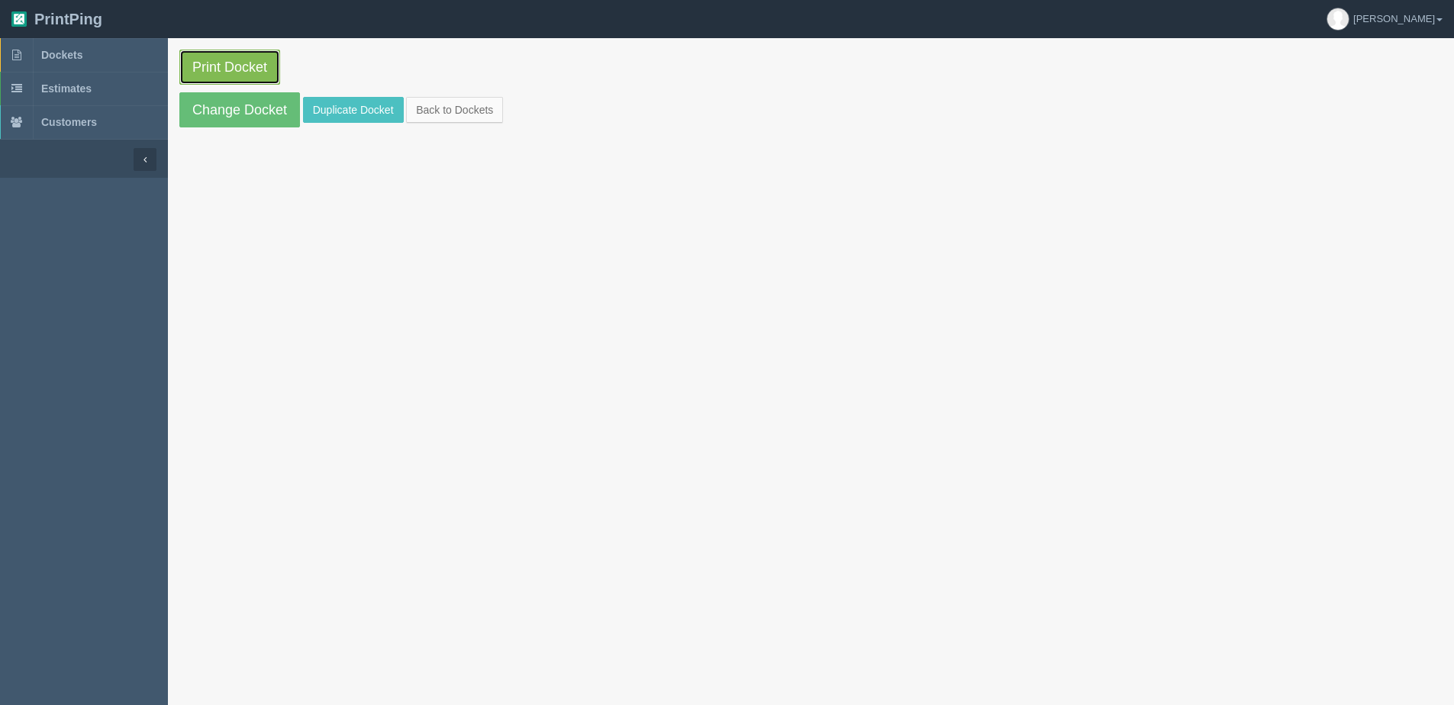
click at [228, 73] on link "Print Docket" at bounding box center [229, 67] width 101 height 35
click at [228, 101] on link "Change Docket" at bounding box center [239, 109] width 121 height 35
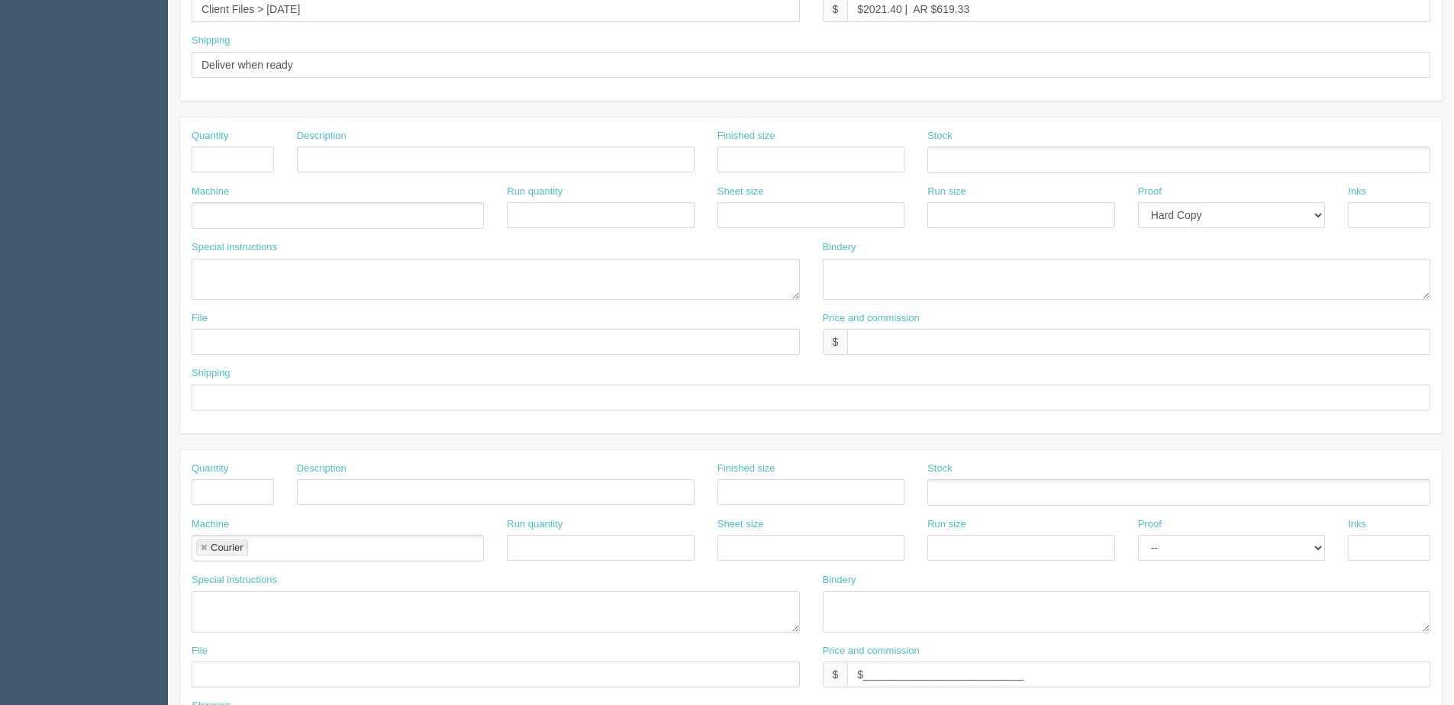
scroll to position [681, 0]
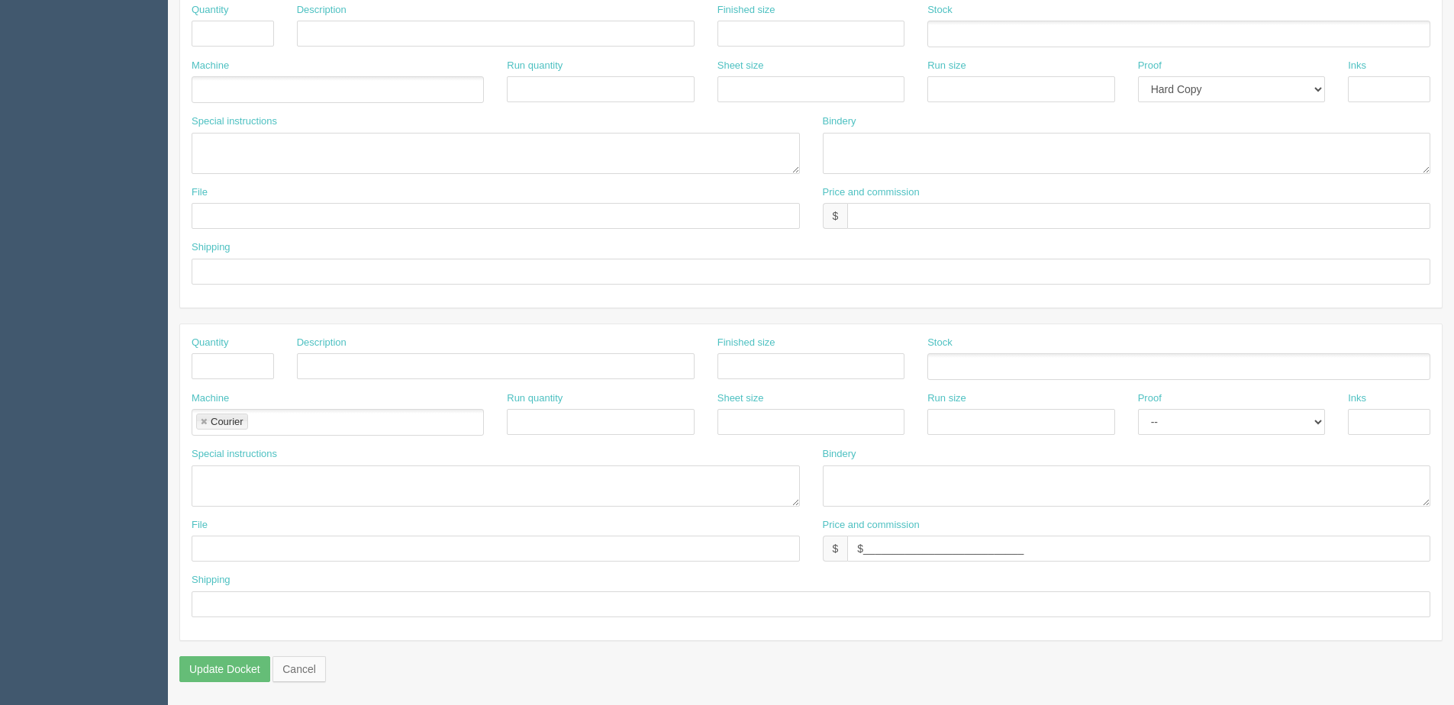
click at [202, 420] on link at bounding box center [203, 422] width 9 height 10
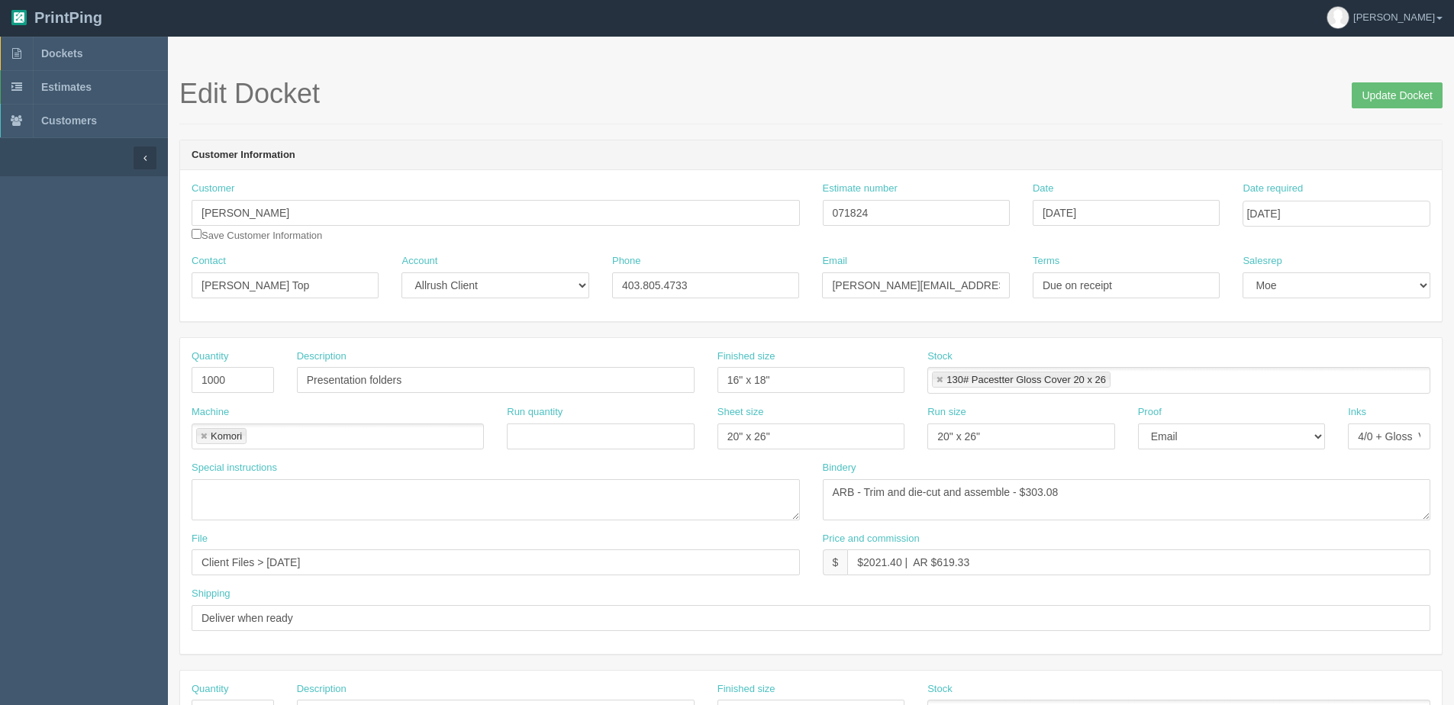
scroll to position [0, 0]
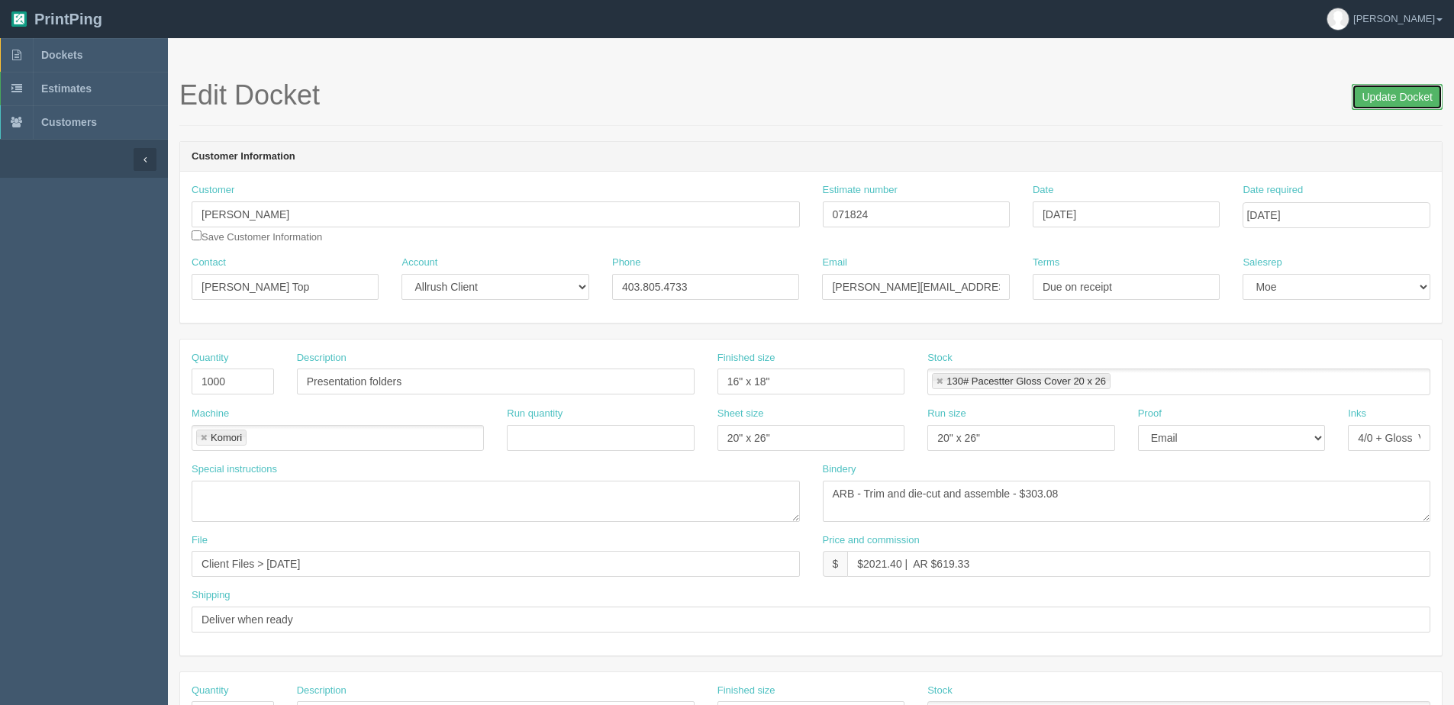
click at [1387, 88] on input "Update Docket" at bounding box center [1396, 97] width 91 height 26
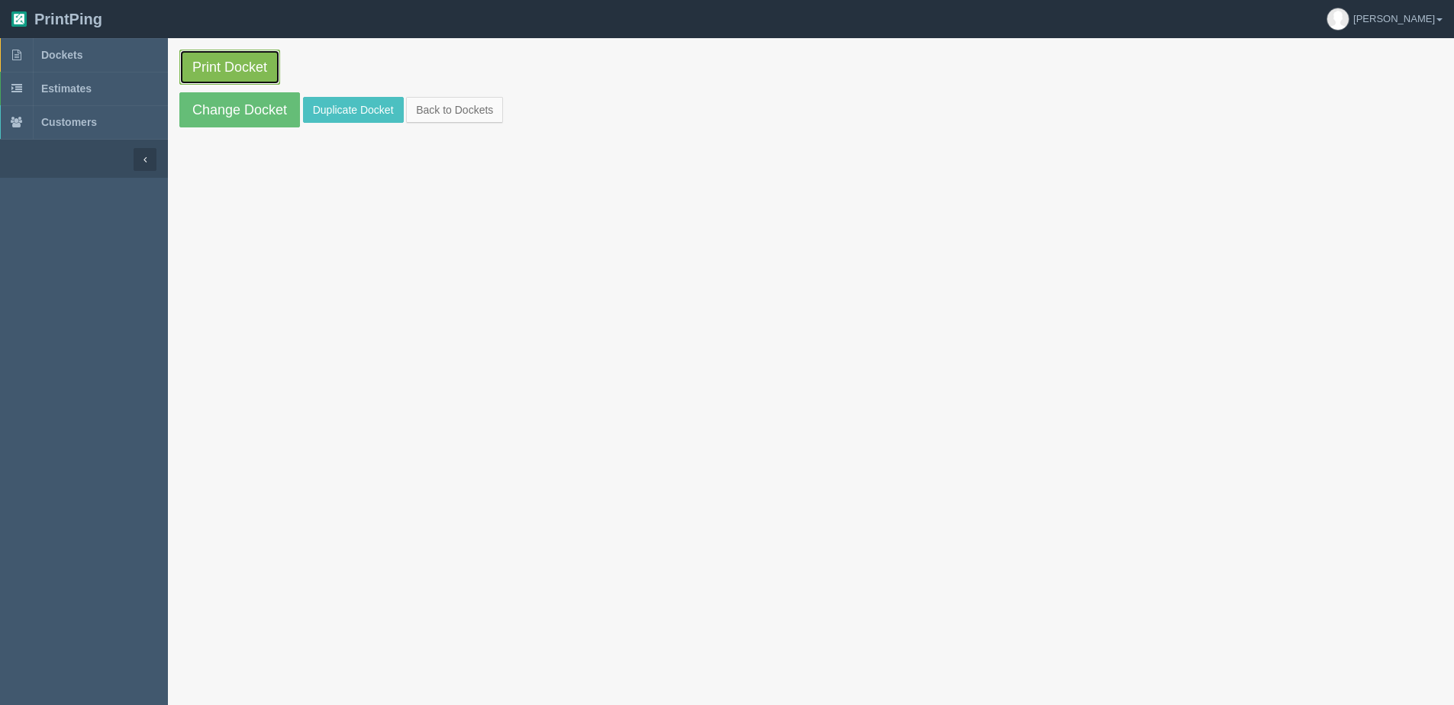
click at [241, 73] on link "Print Docket" at bounding box center [229, 67] width 101 height 35
click at [443, 114] on link "Back to Dockets" at bounding box center [454, 110] width 97 height 26
